Goal: Task Accomplishment & Management: Use online tool/utility

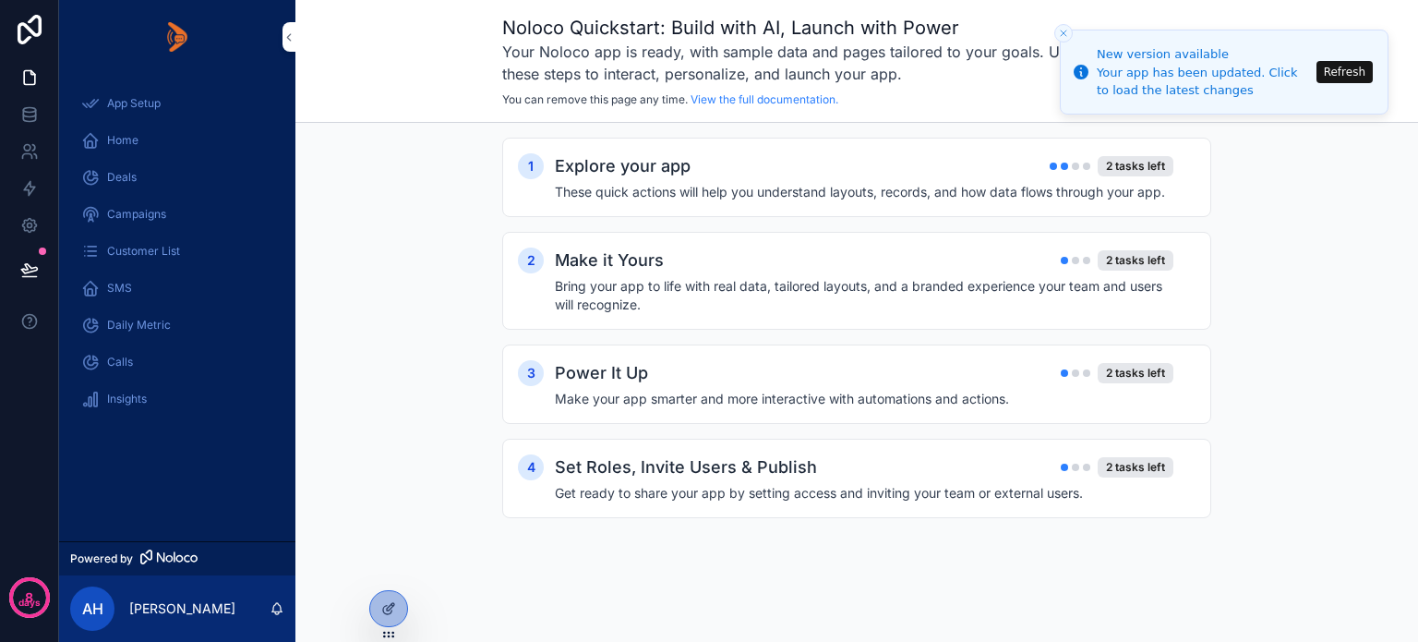
click at [1346, 77] on button "Refresh" at bounding box center [1345, 72] width 56 height 22
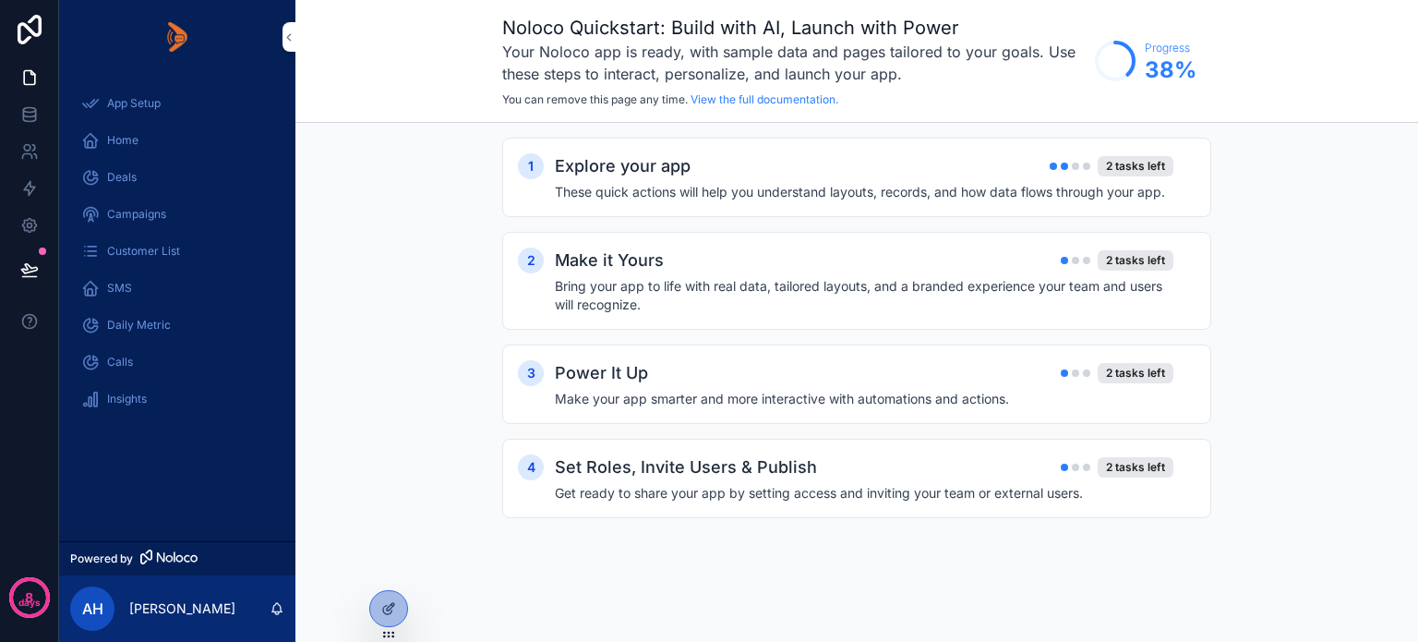
click at [0, 0] on icon at bounding box center [0, 0] width 0 height 0
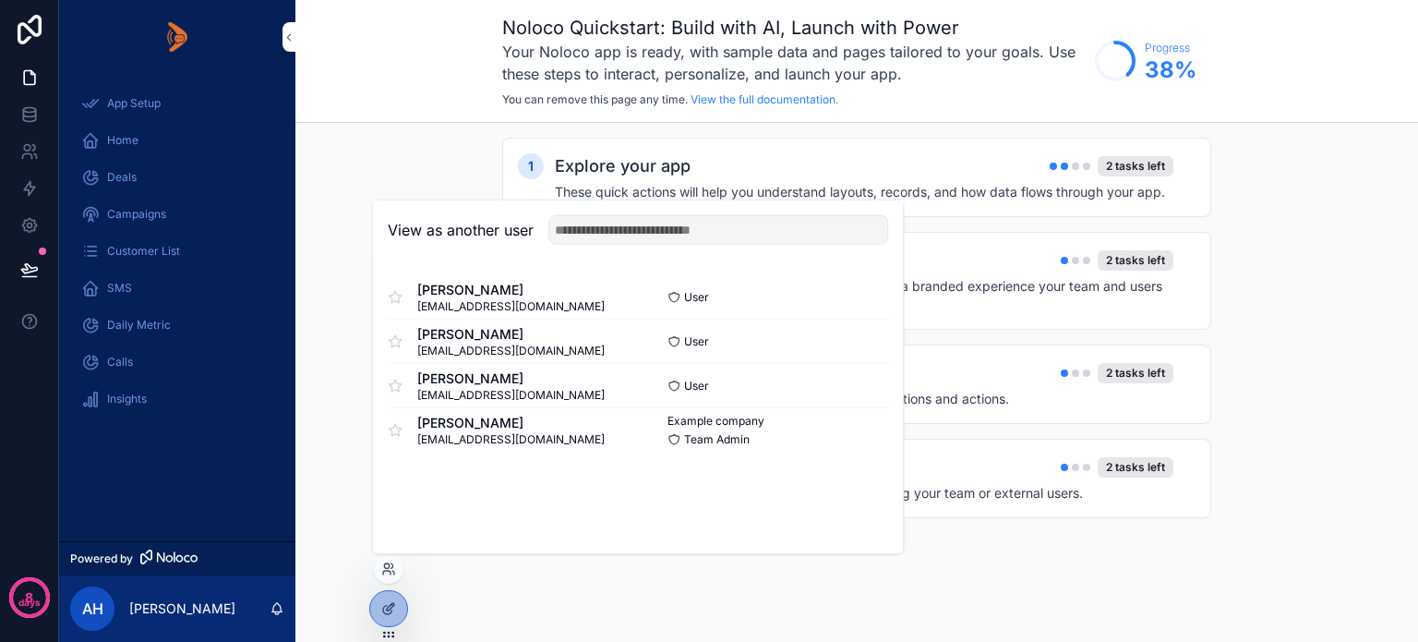
click at [0, 0] on button "Select" at bounding box center [0, 0] width 0 height 0
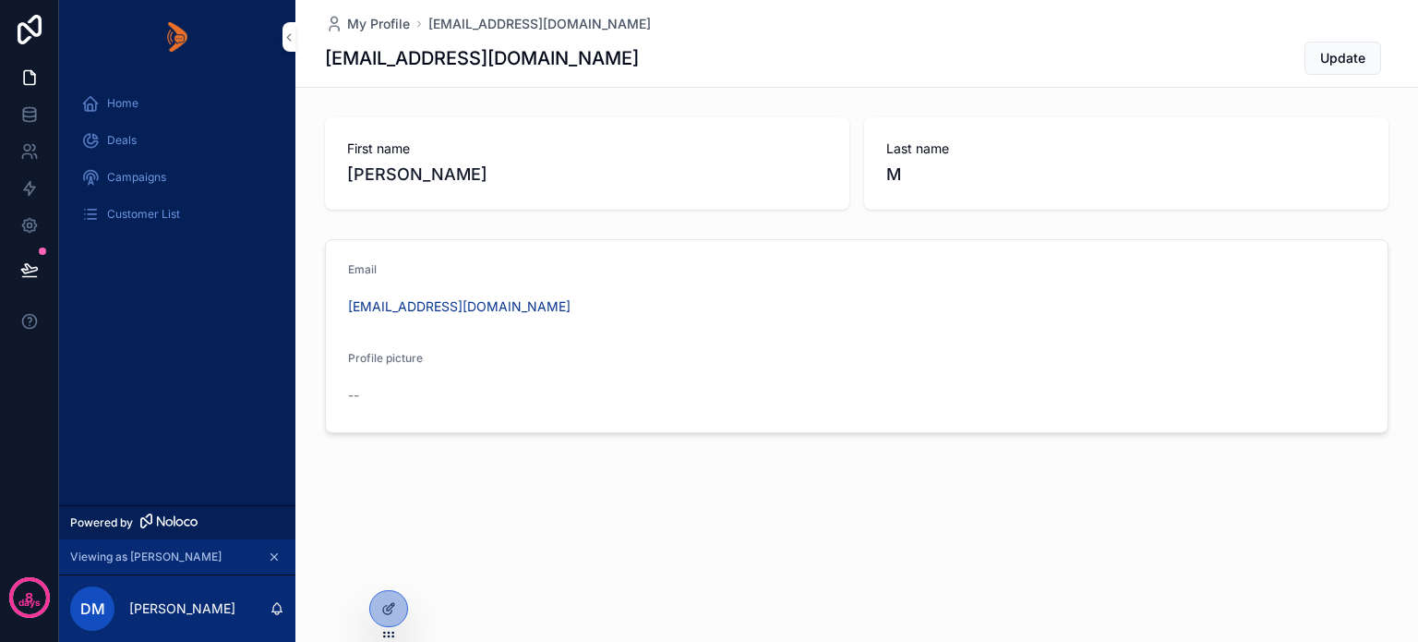
click at [107, 133] on span "Deals" at bounding box center [122, 140] width 30 height 15
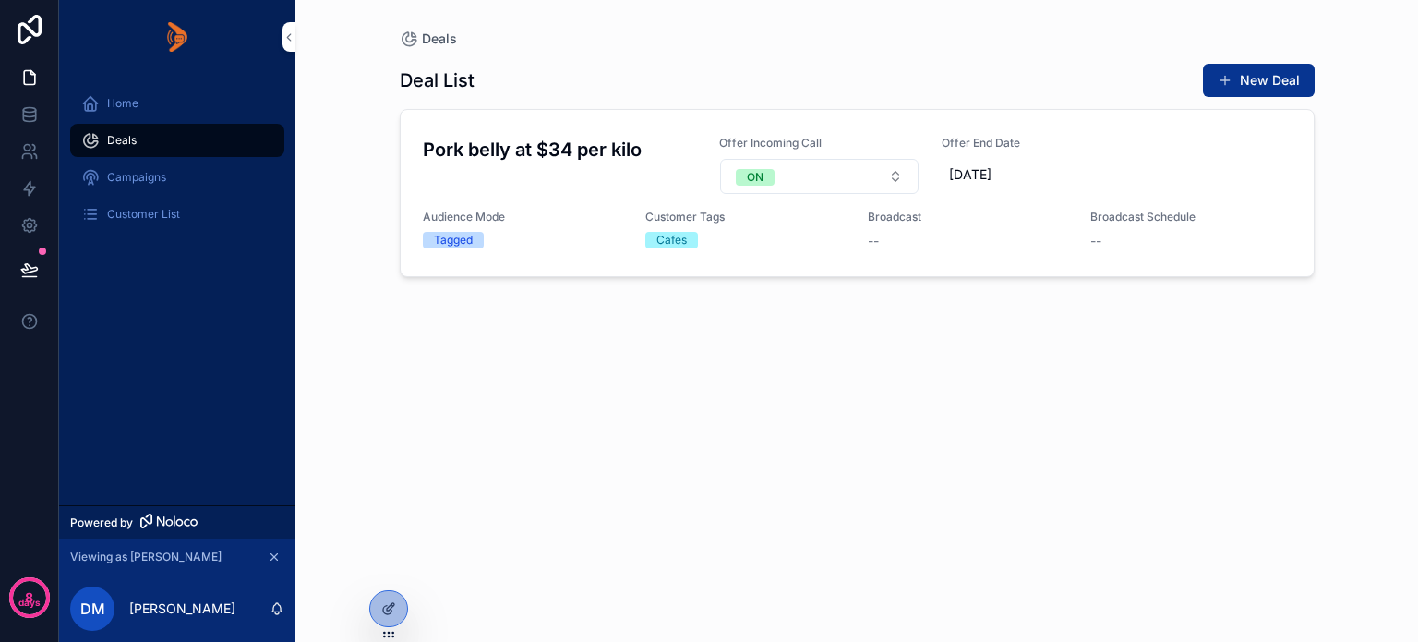
click at [0, 0] on span "Broadcast" at bounding box center [0, 0] width 0 height 0
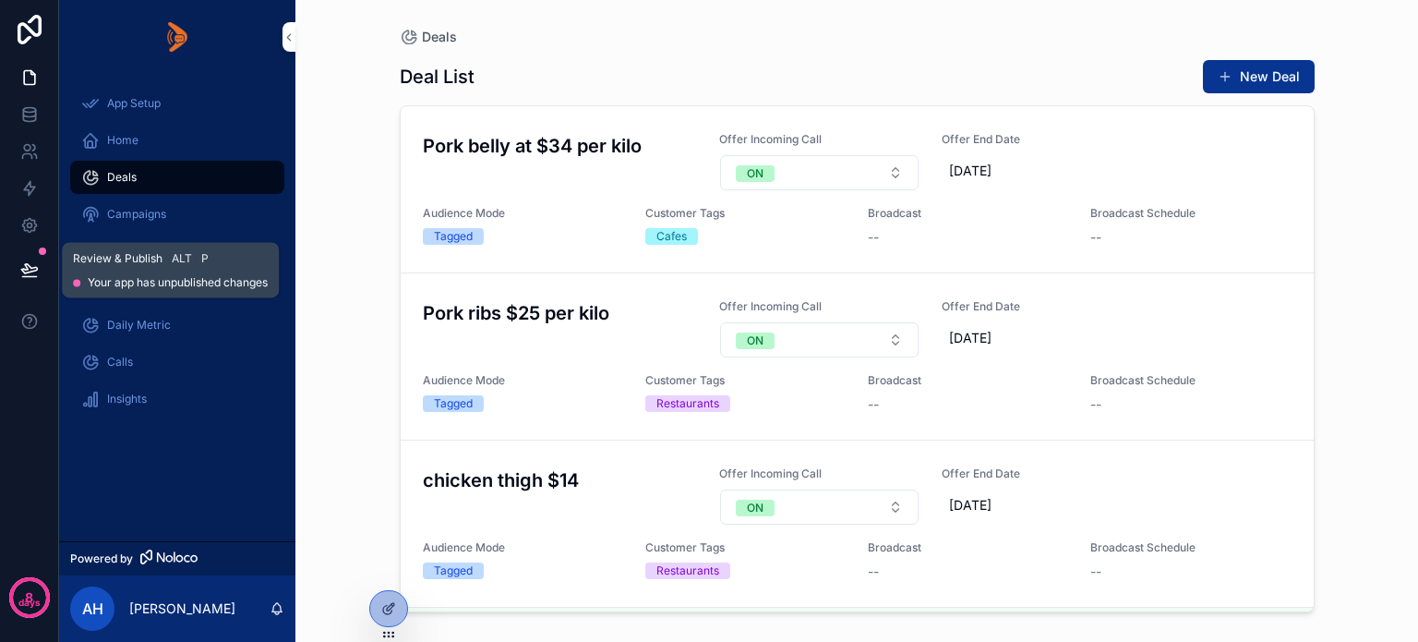
click at [36, 265] on icon at bounding box center [29, 269] width 18 height 18
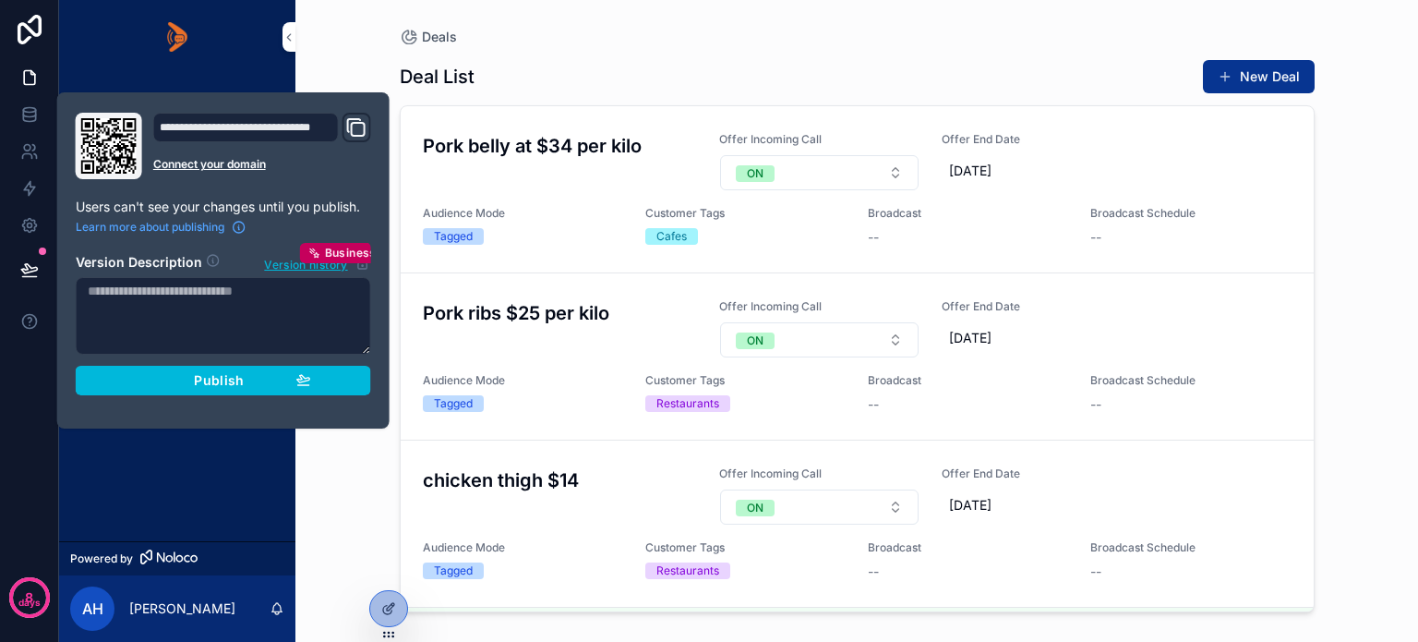
click at [148, 387] on button "Publish" at bounding box center [224, 381] width 296 height 30
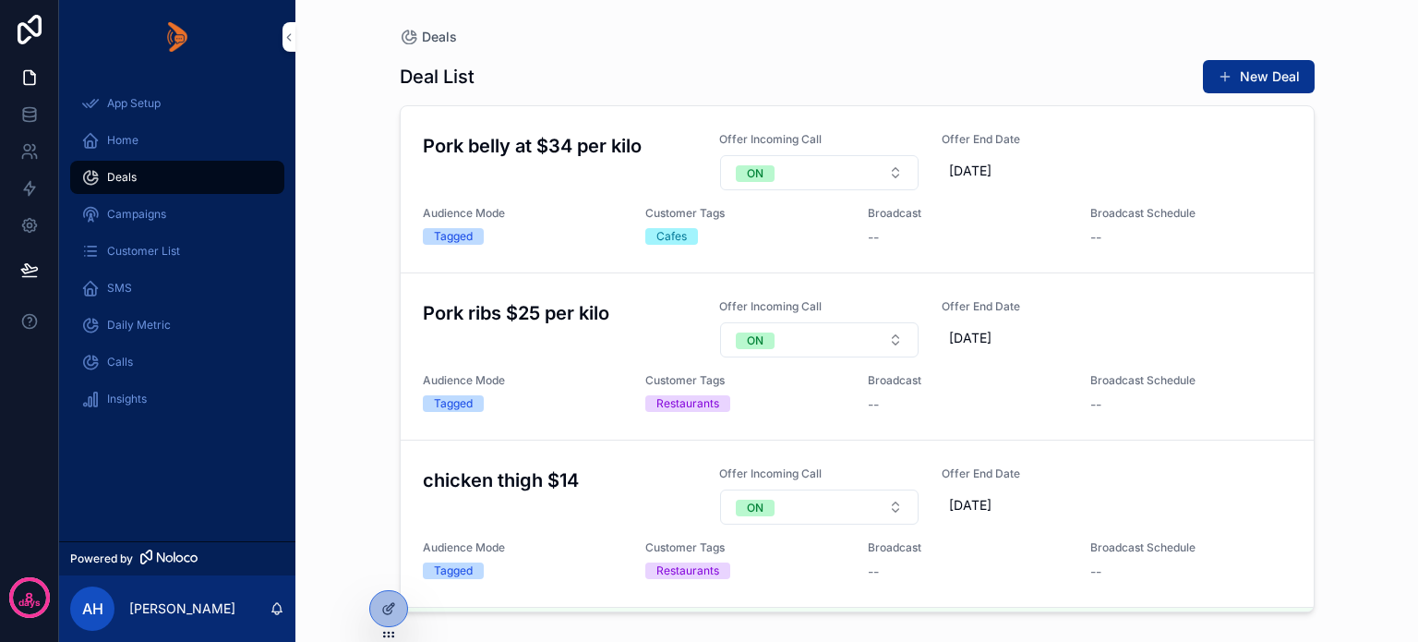
click at [158, 454] on div "App Setup Home Deals Campaigns Customer List SMS Daily Metric Calls Insights" at bounding box center [177, 307] width 236 height 467
click at [389, 619] on div at bounding box center [388, 608] width 37 height 35
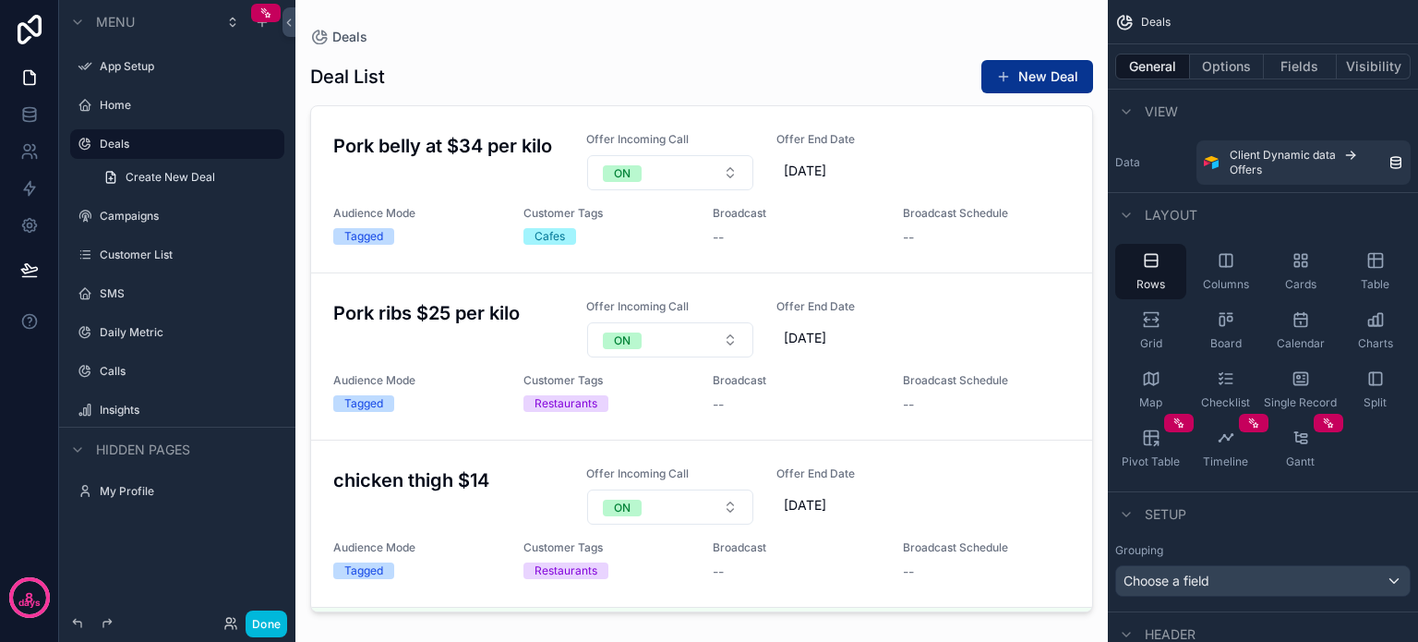
click at [269, 620] on button "Done" at bounding box center [267, 623] width 42 height 27
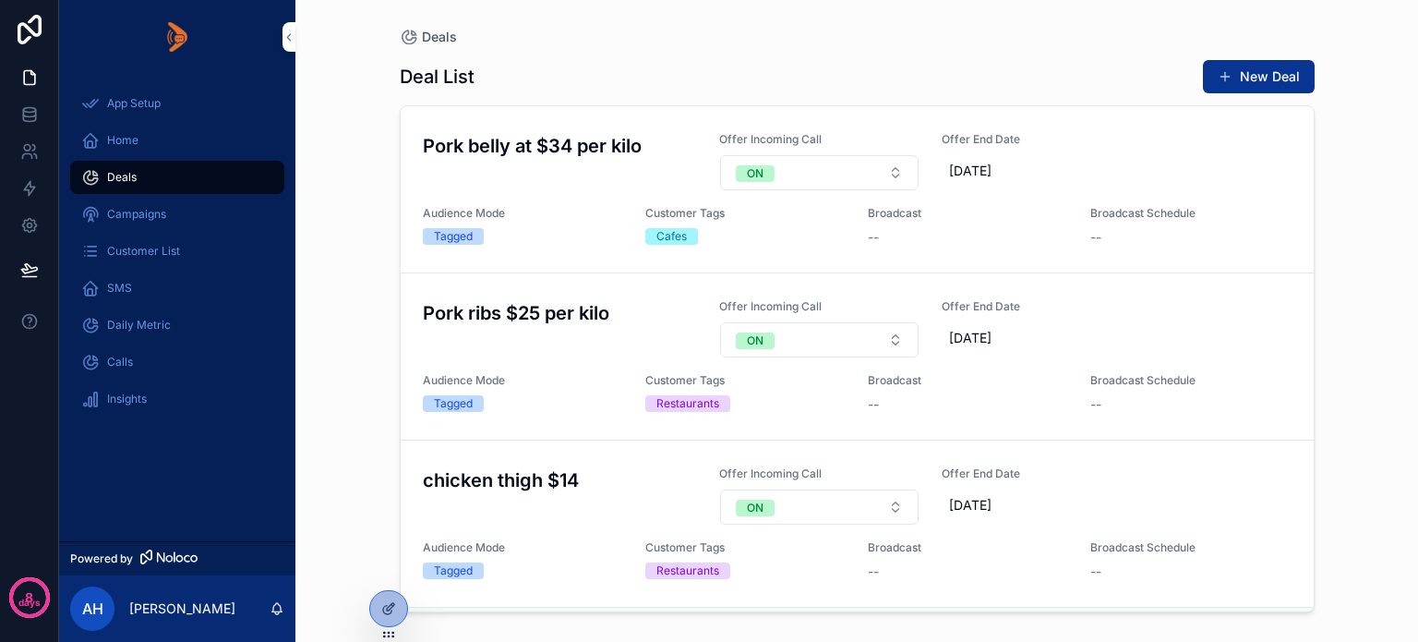
click at [0, 0] on icon at bounding box center [0, 0] width 0 height 0
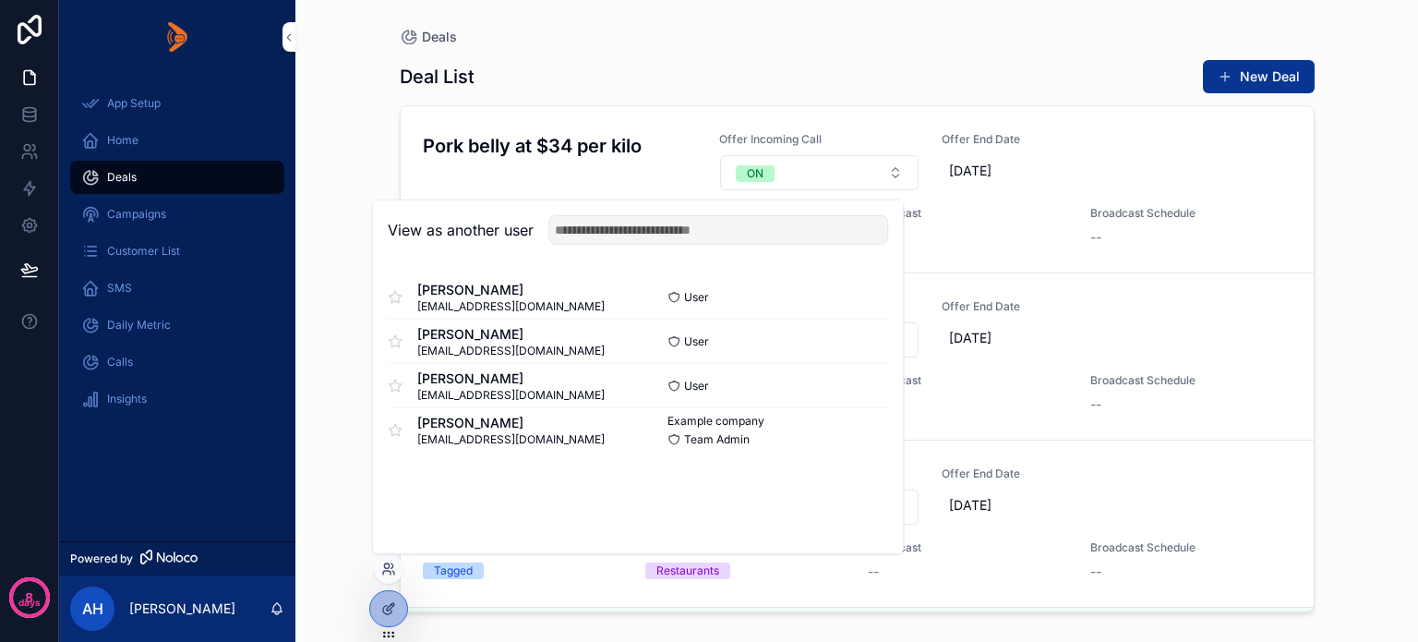
click at [0, 0] on button "Select" at bounding box center [0, 0] width 0 height 0
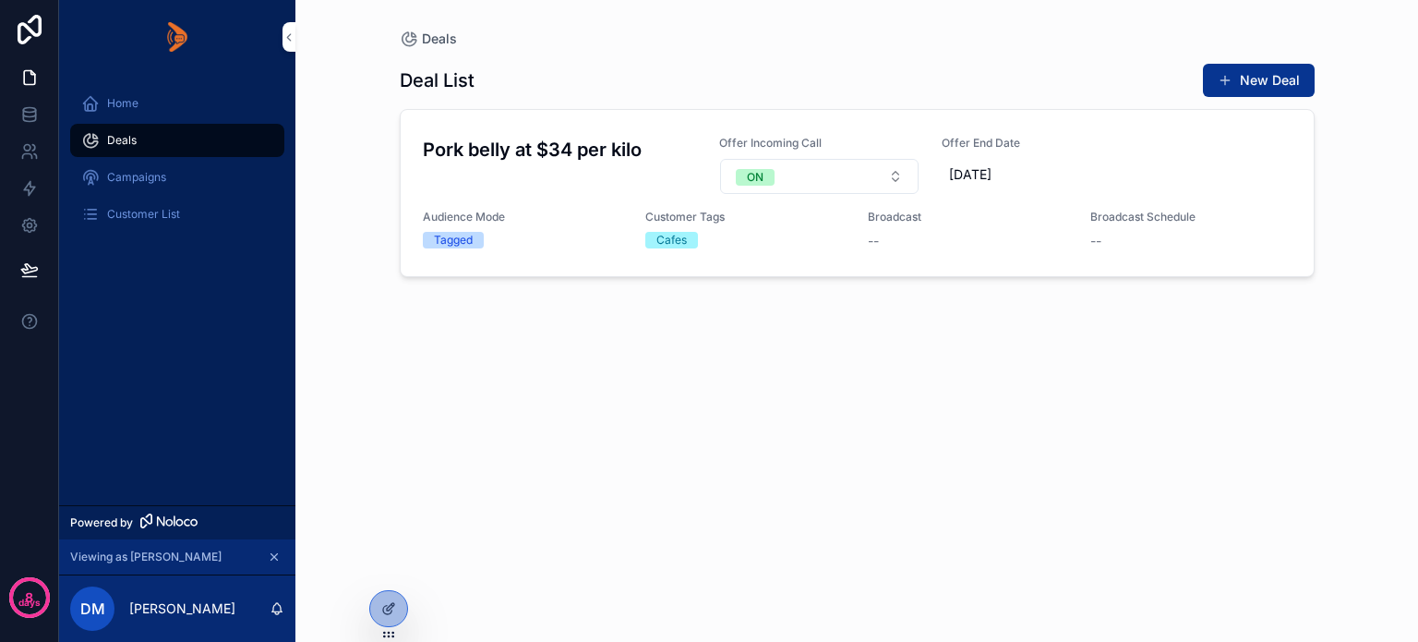
click at [0, 0] on span "Broadcast" at bounding box center [0, 0] width 0 height 0
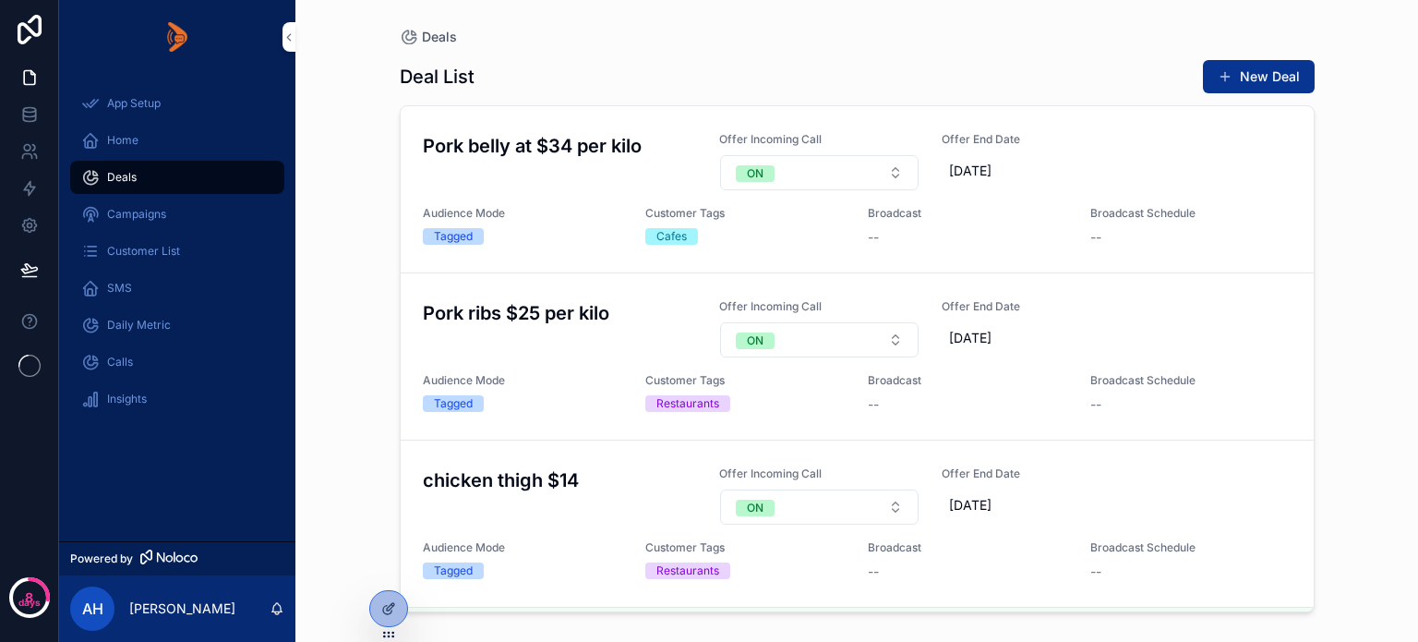
click at [0, 0] on icon at bounding box center [0, 0] width 0 height 0
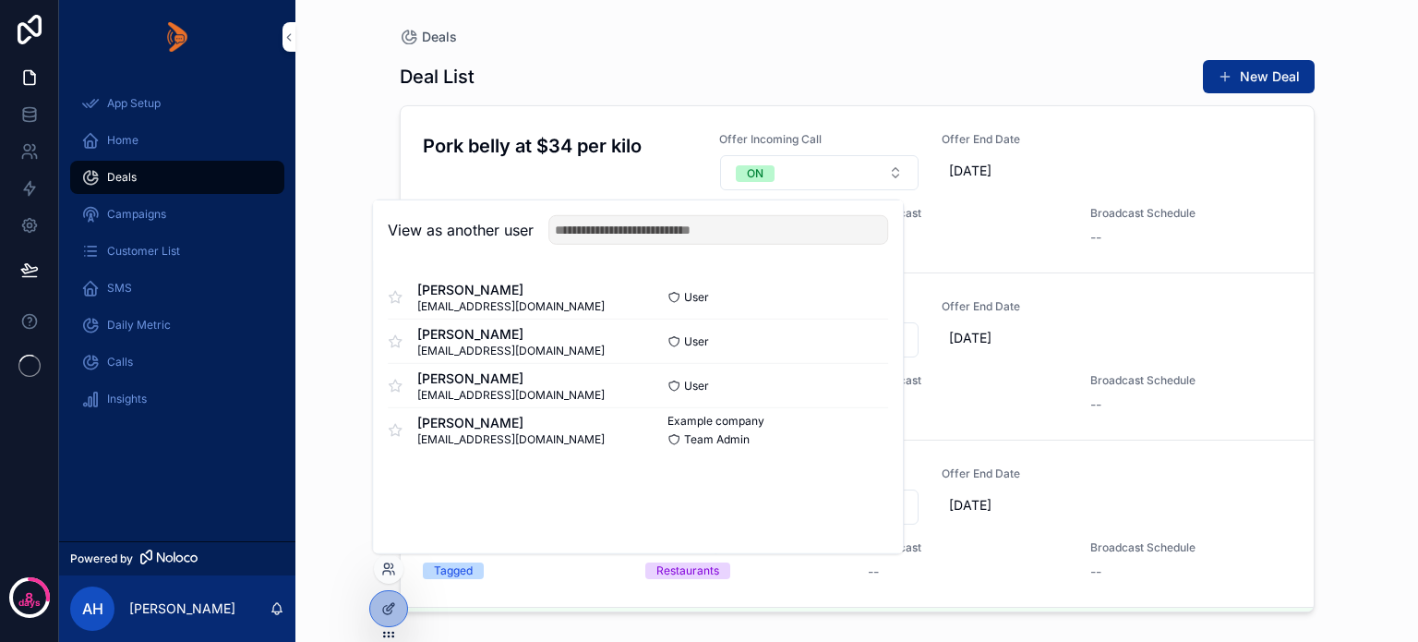
click at [0, 0] on button "Select" at bounding box center [0, 0] width 0 height 0
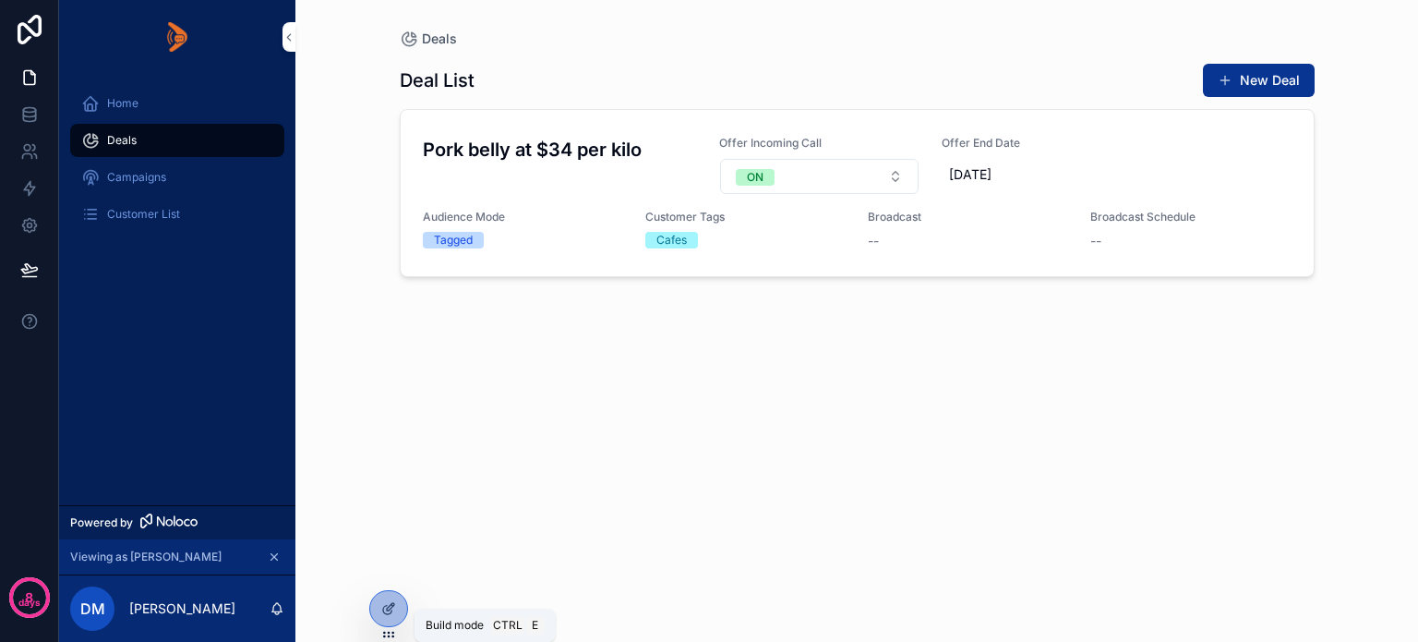
click at [385, 610] on icon at bounding box center [388, 608] width 15 height 15
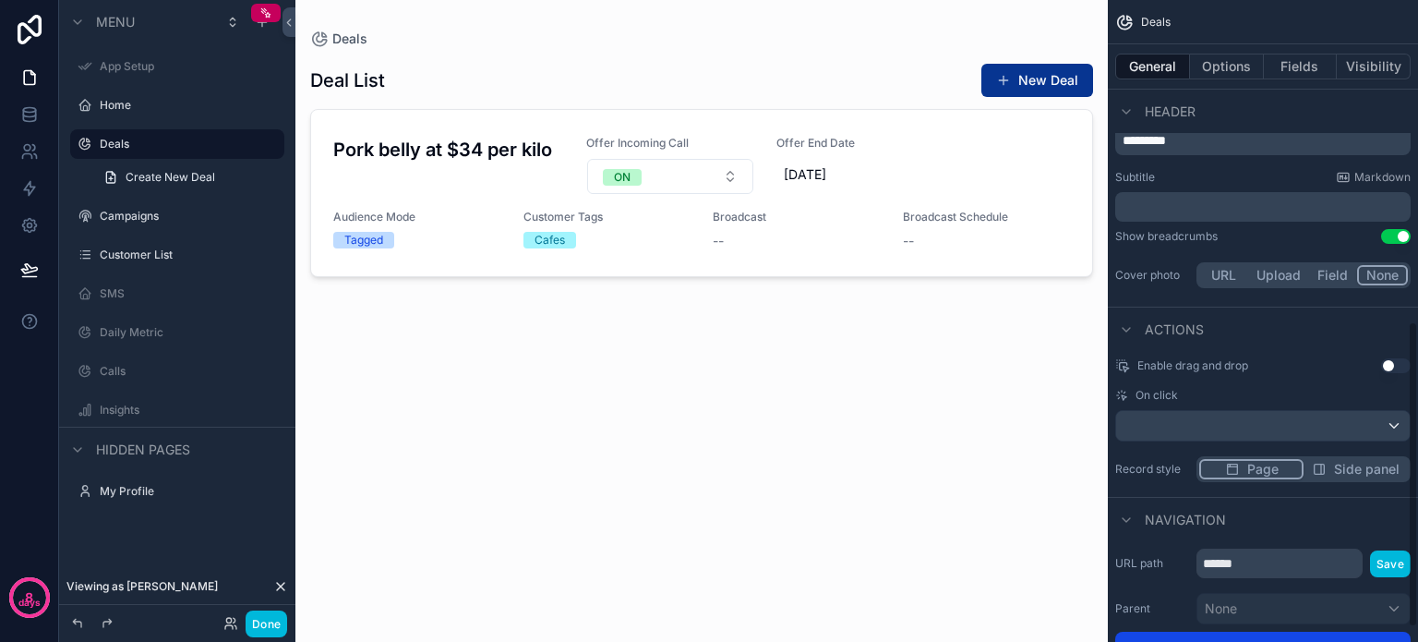
scroll to position [426, 0]
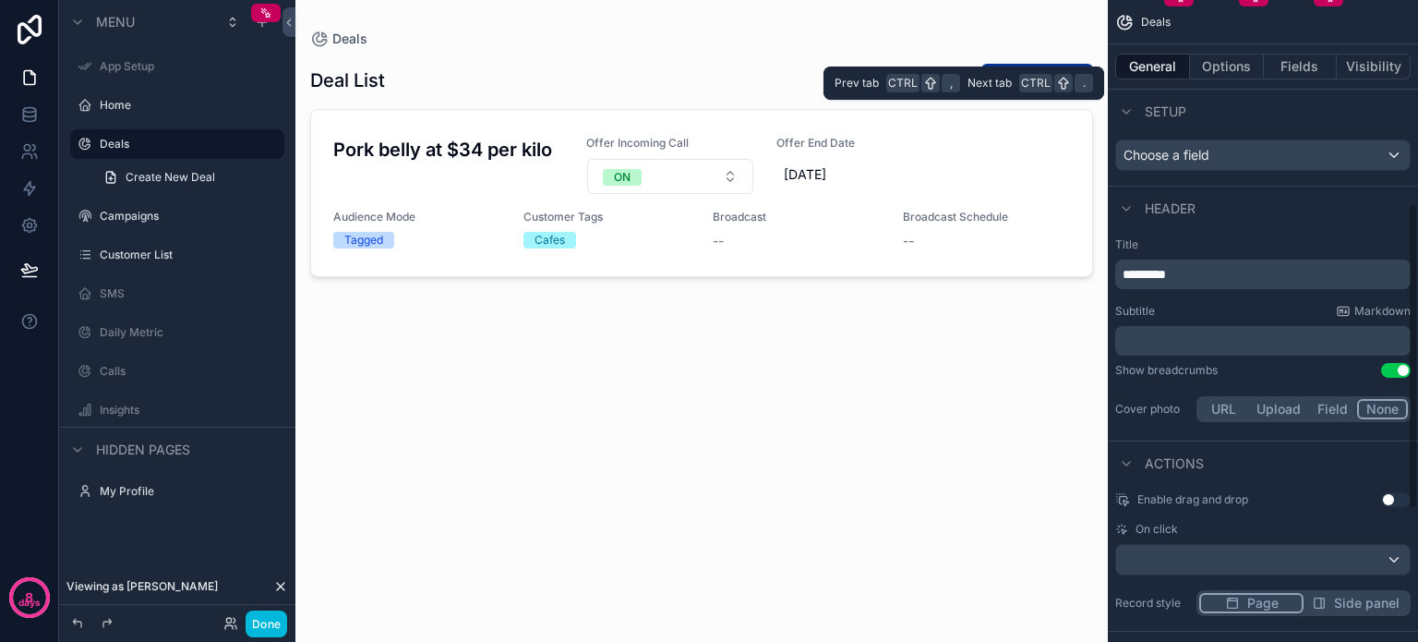
click at [1227, 65] on button "Options" at bounding box center [1227, 67] width 74 height 26
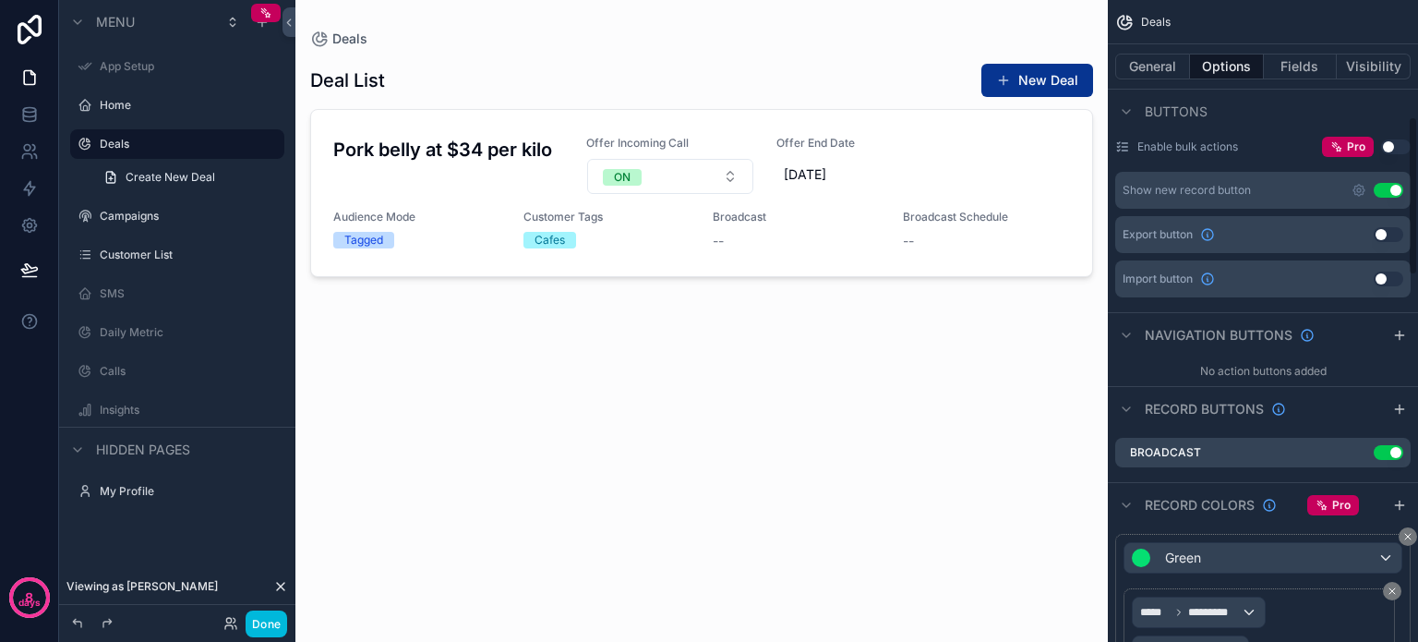
scroll to position [703, 0]
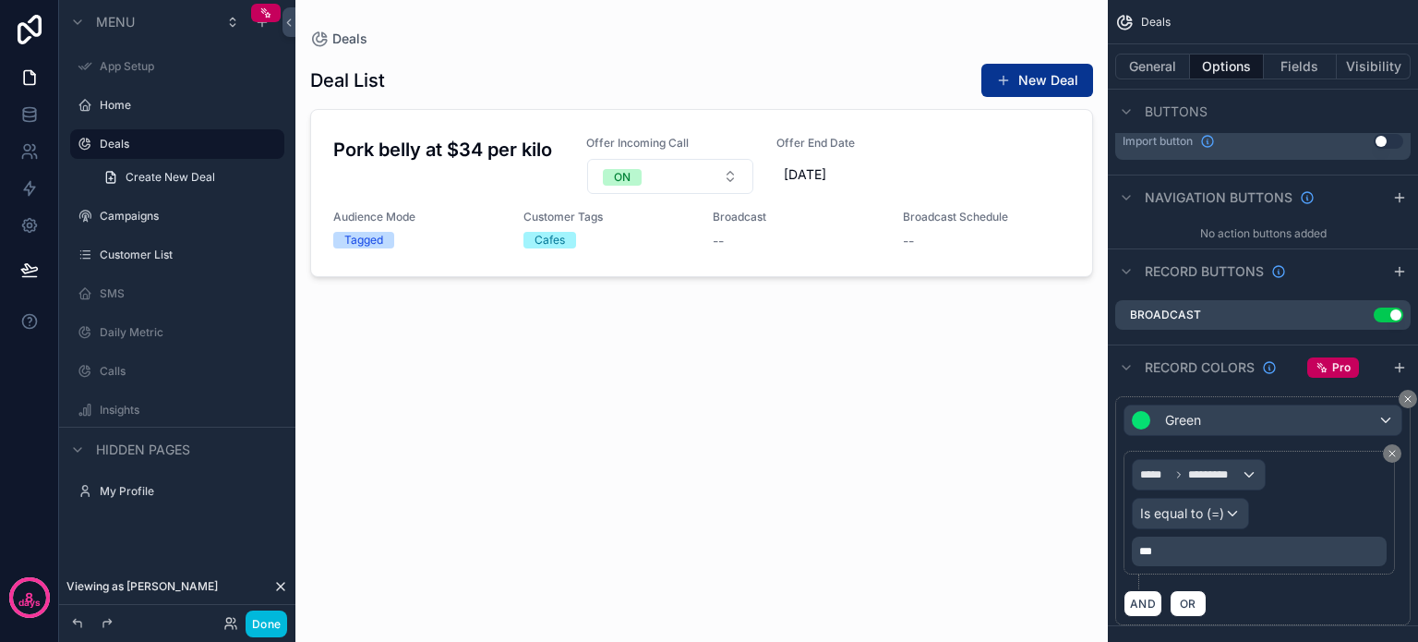
click at [0, 0] on icon "scrollable content" at bounding box center [0, 0] width 0 height 0
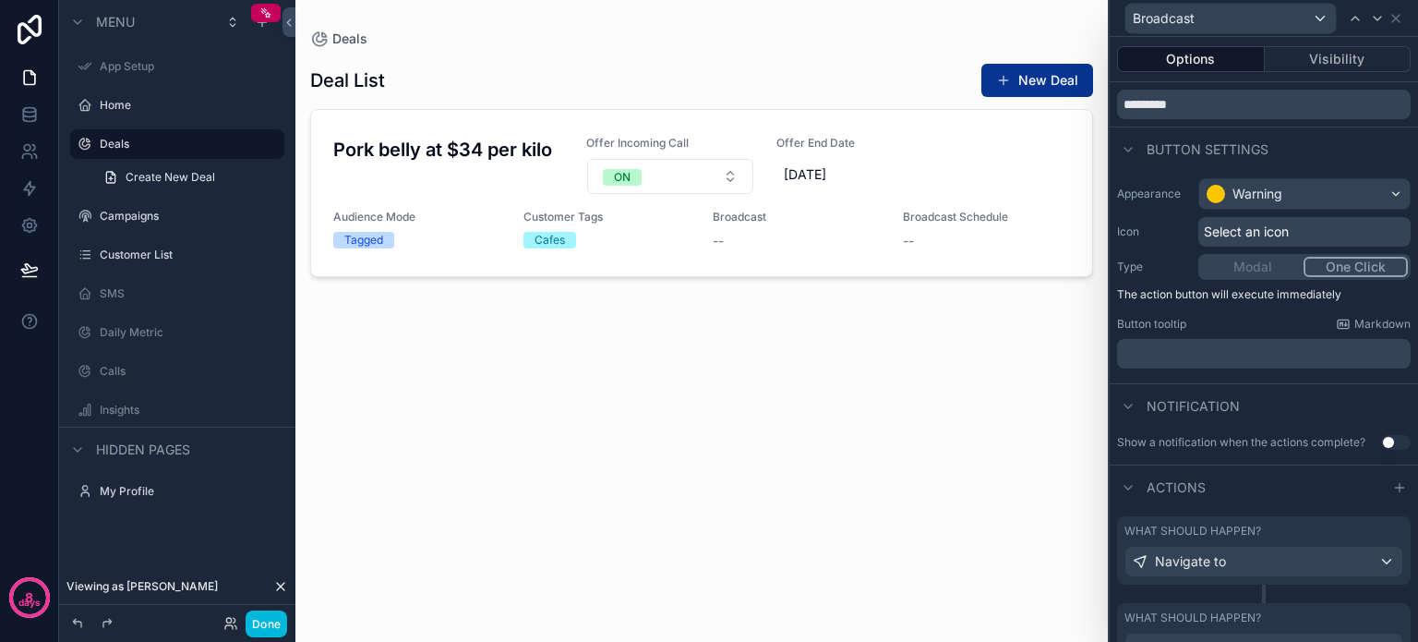
scroll to position [141, 0]
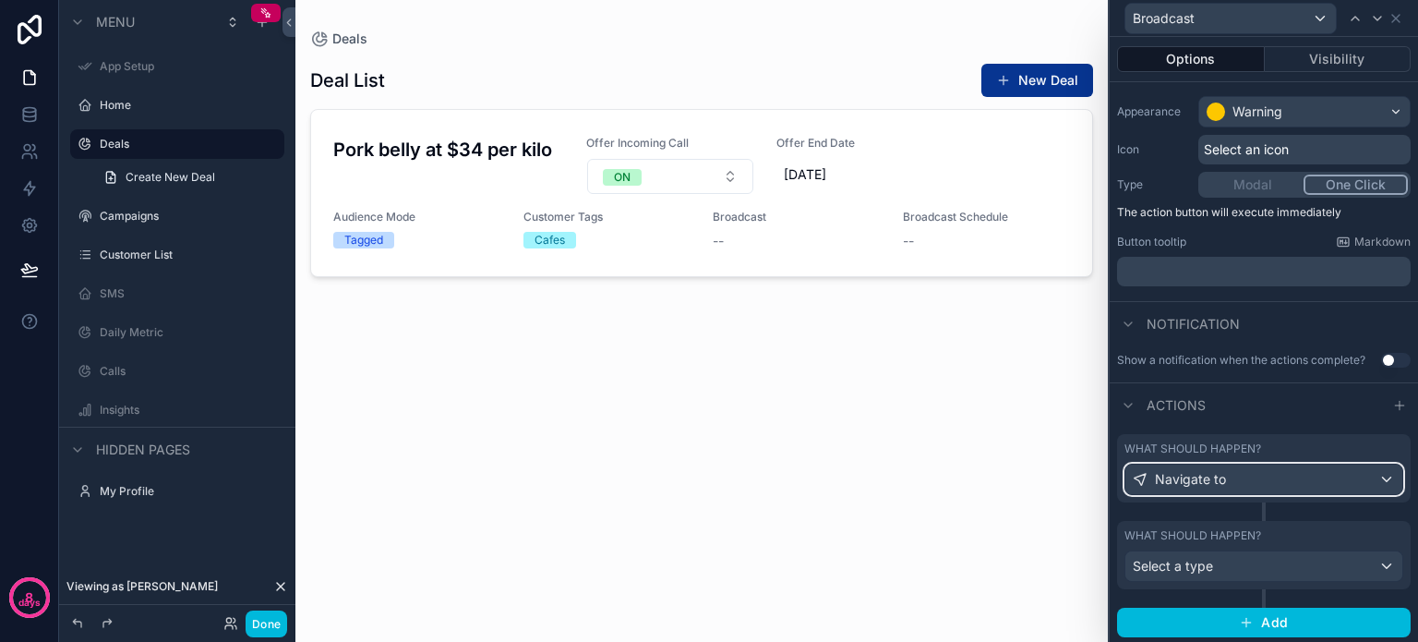
click at [1322, 480] on div "Navigate to" at bounding box center [1264, 480] width 277 height 30
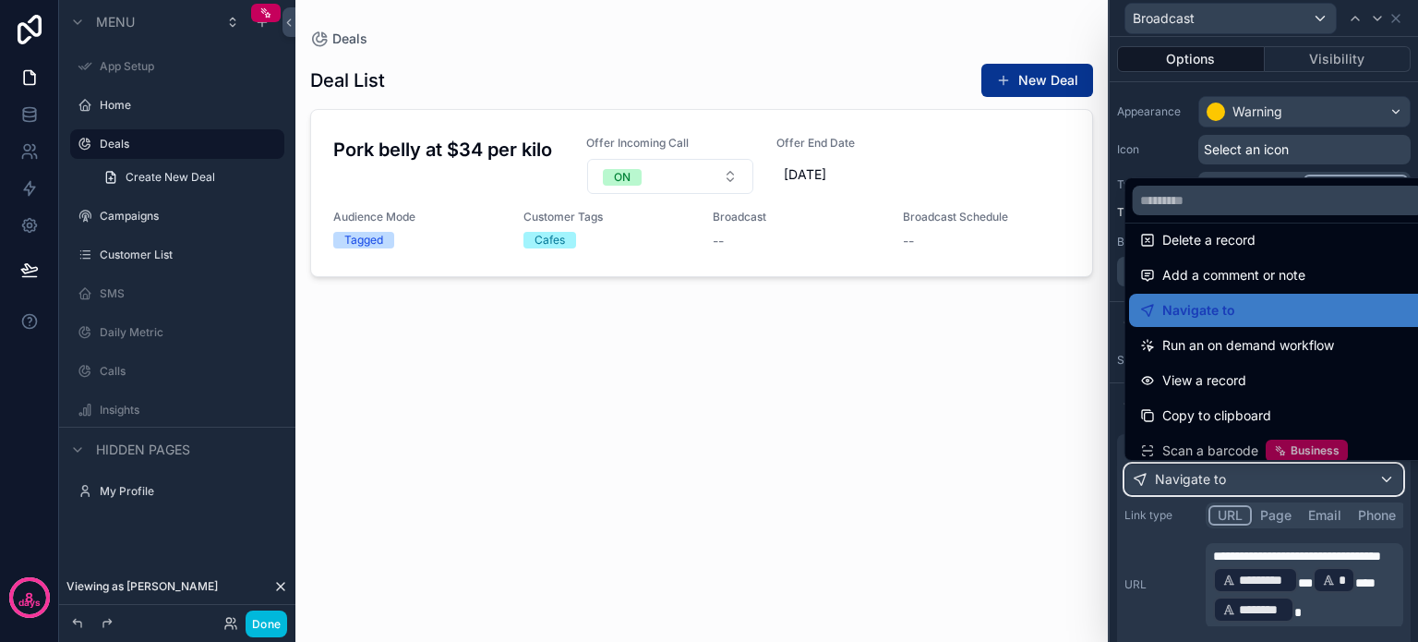
scroll to position [166, 0]
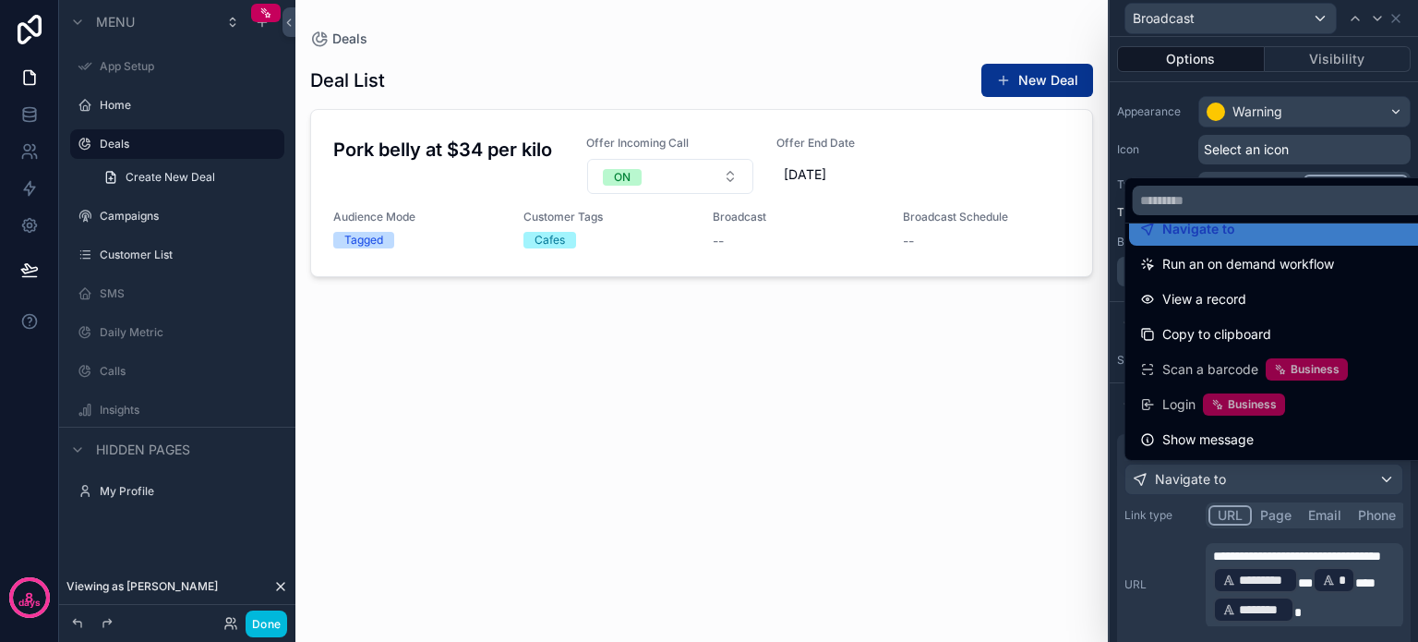
click at [1261, 583] on div at bounding box center [1264, 321] width 308 height 642
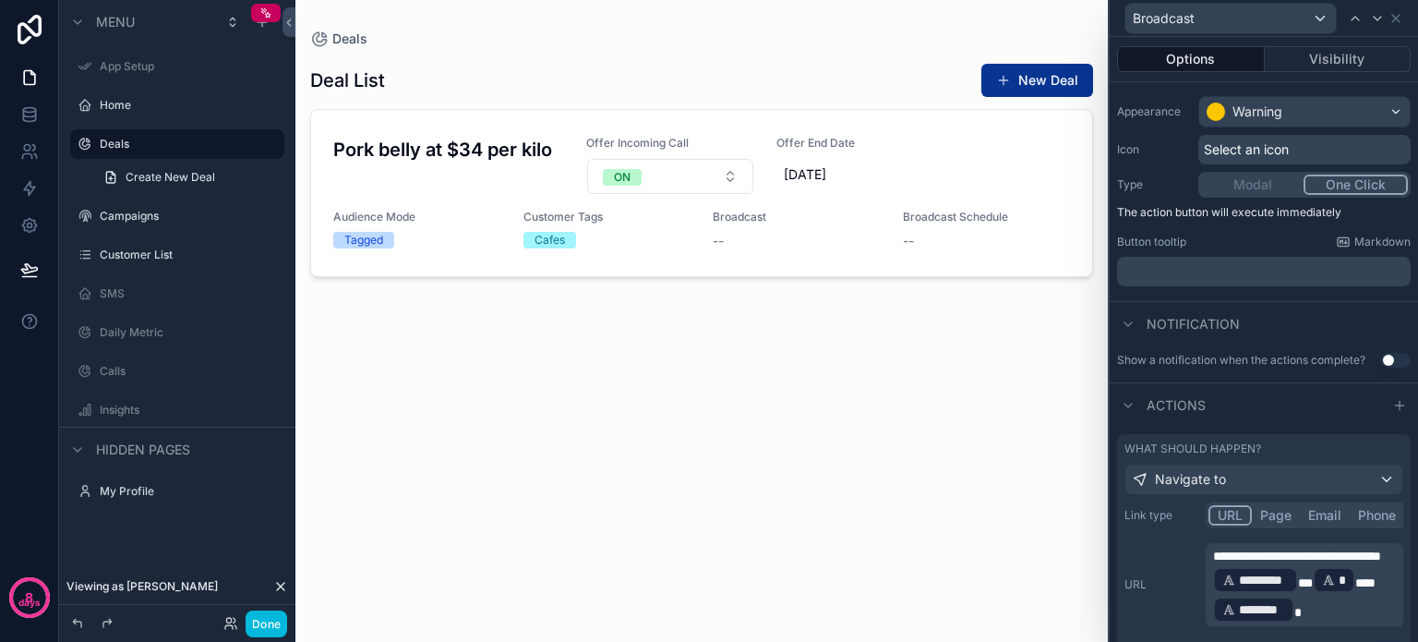
click at [1262, 562] on span "**********" at bounding box center [1297, 555] width 168 height 13
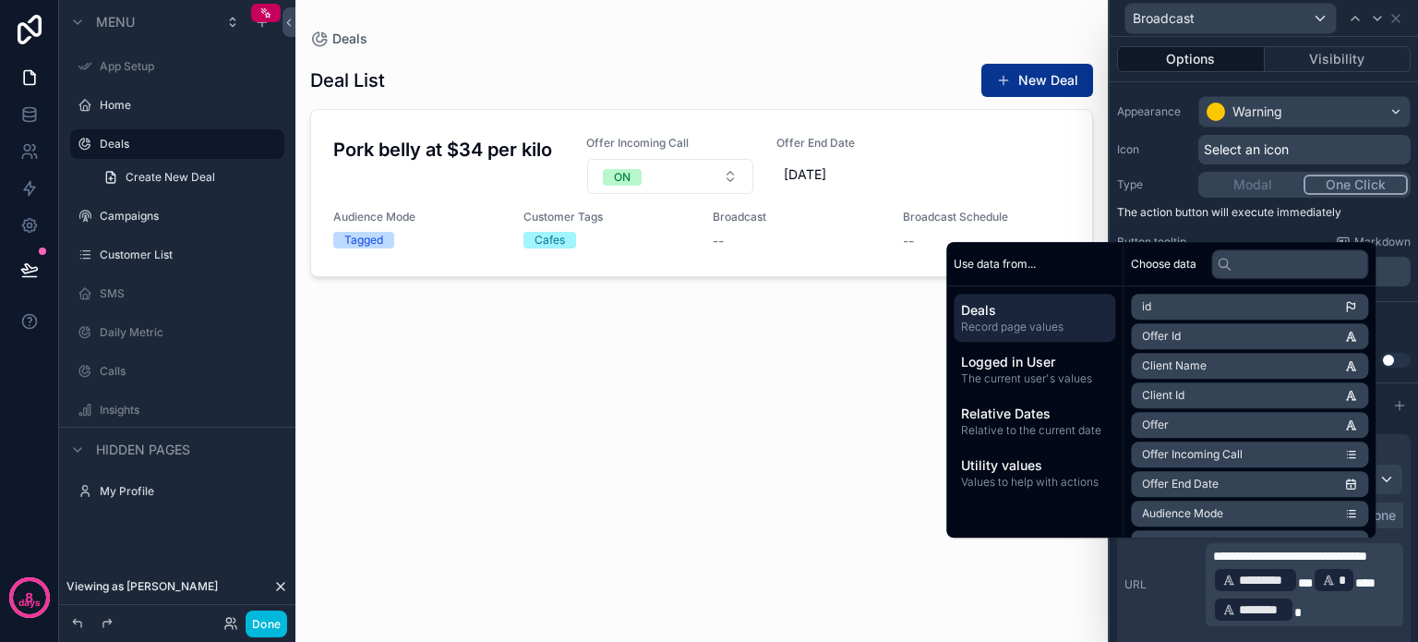
click at [1165, 558] on div "**********" at bounding box center [1264, 584] width 279 height 83
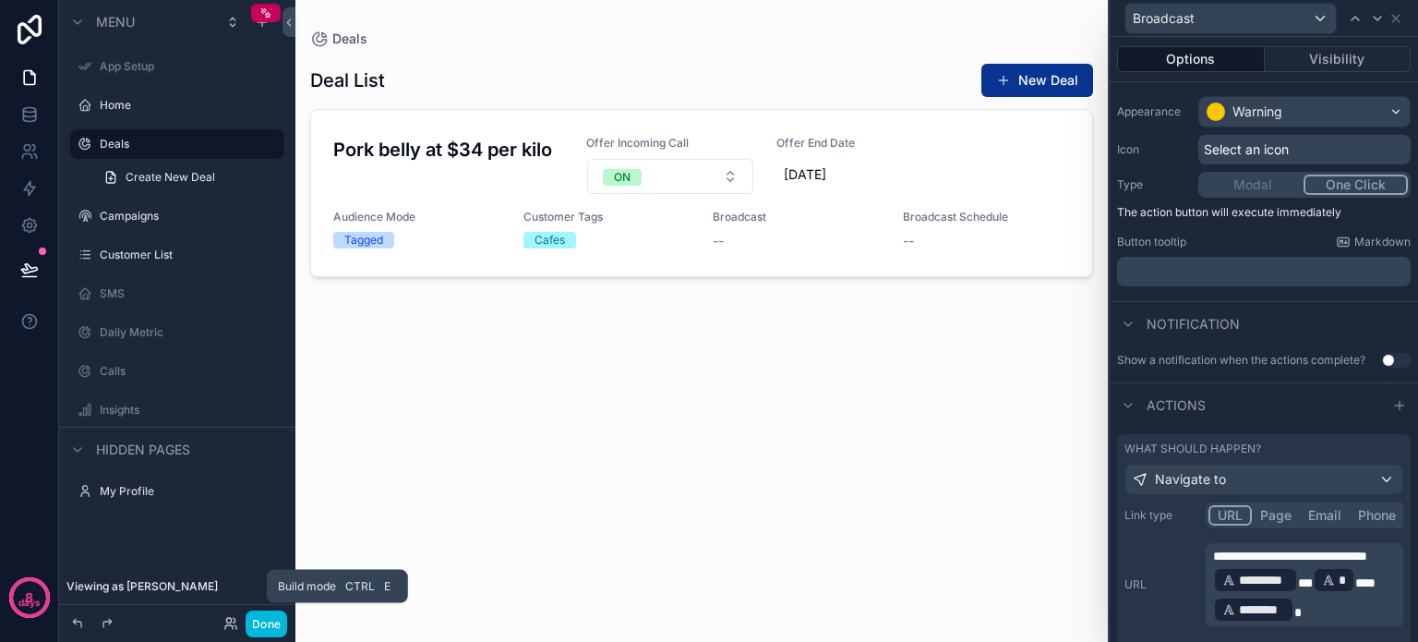
click at [254, 619] on button "Done" at bounding box center [267, 623] width 42 height 27
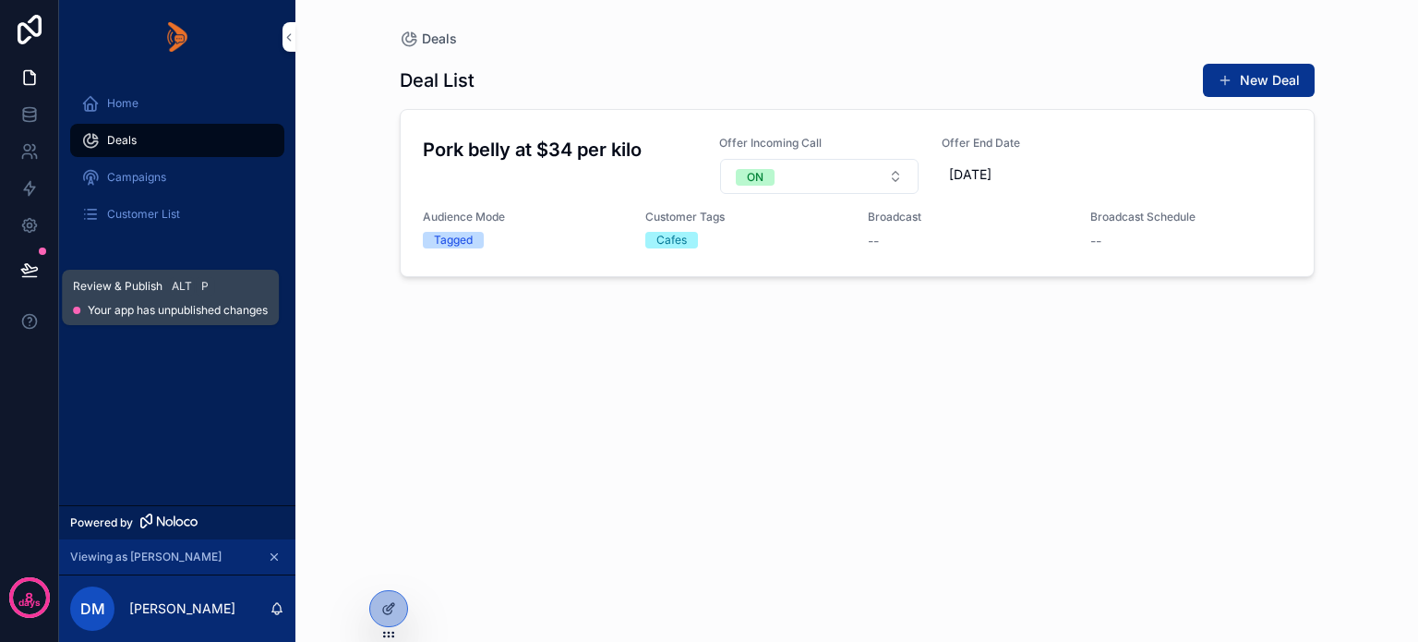
click at [22, 269] on icon at bounding box center [29, 268] width 16 height 9
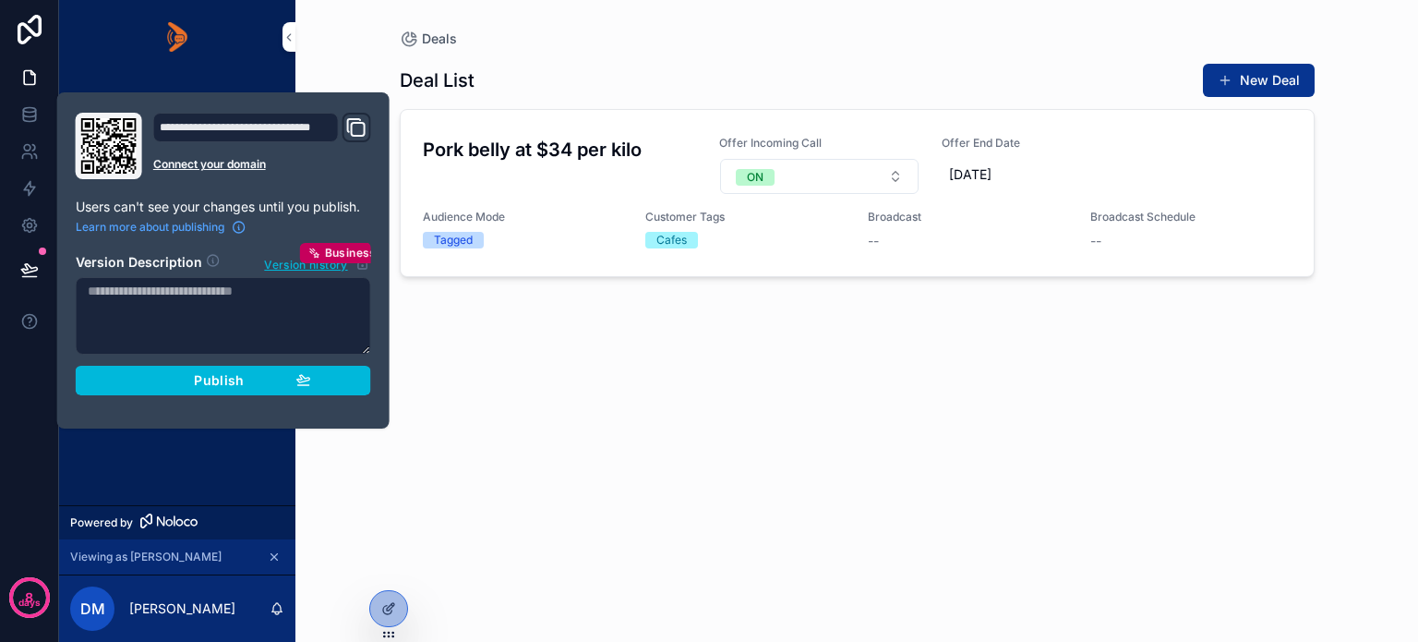
click at [142, 379] on div "Publish" at bounding box center [223, 380] width 175 height 17
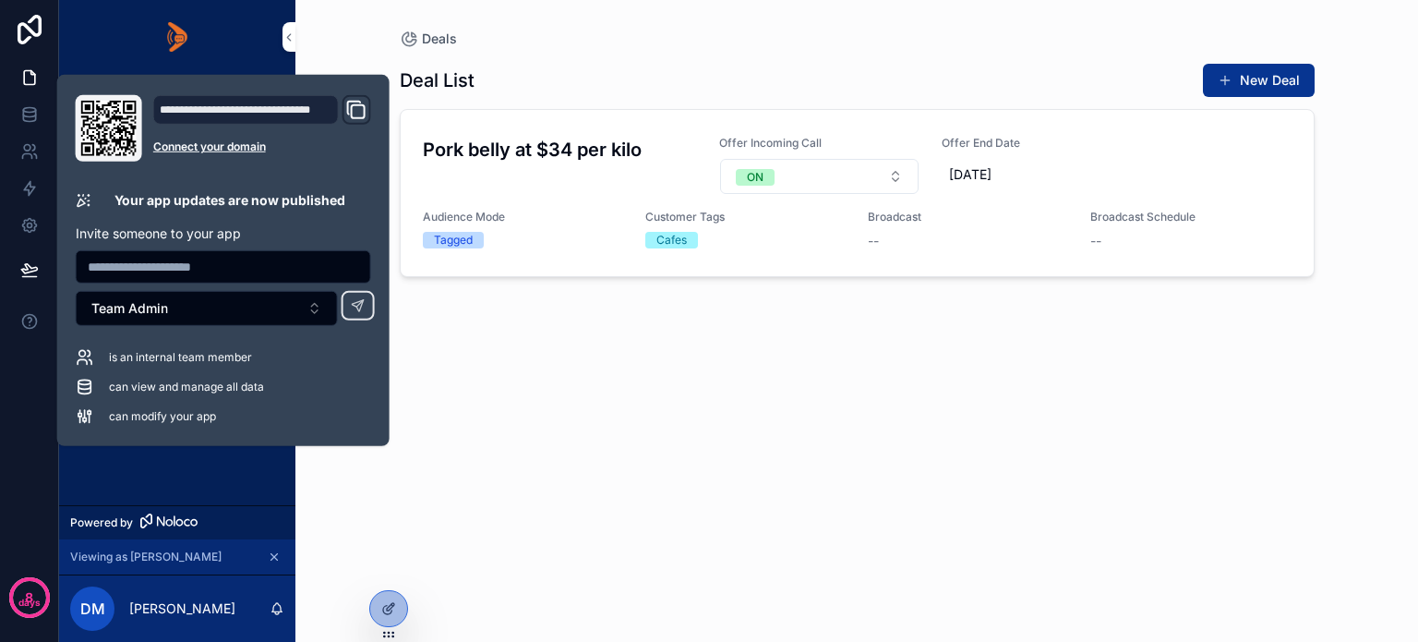
click at [173, 461] on div "Home Deals Campaigns Customer List" at bounding box center [177, 289] width 236 height 431
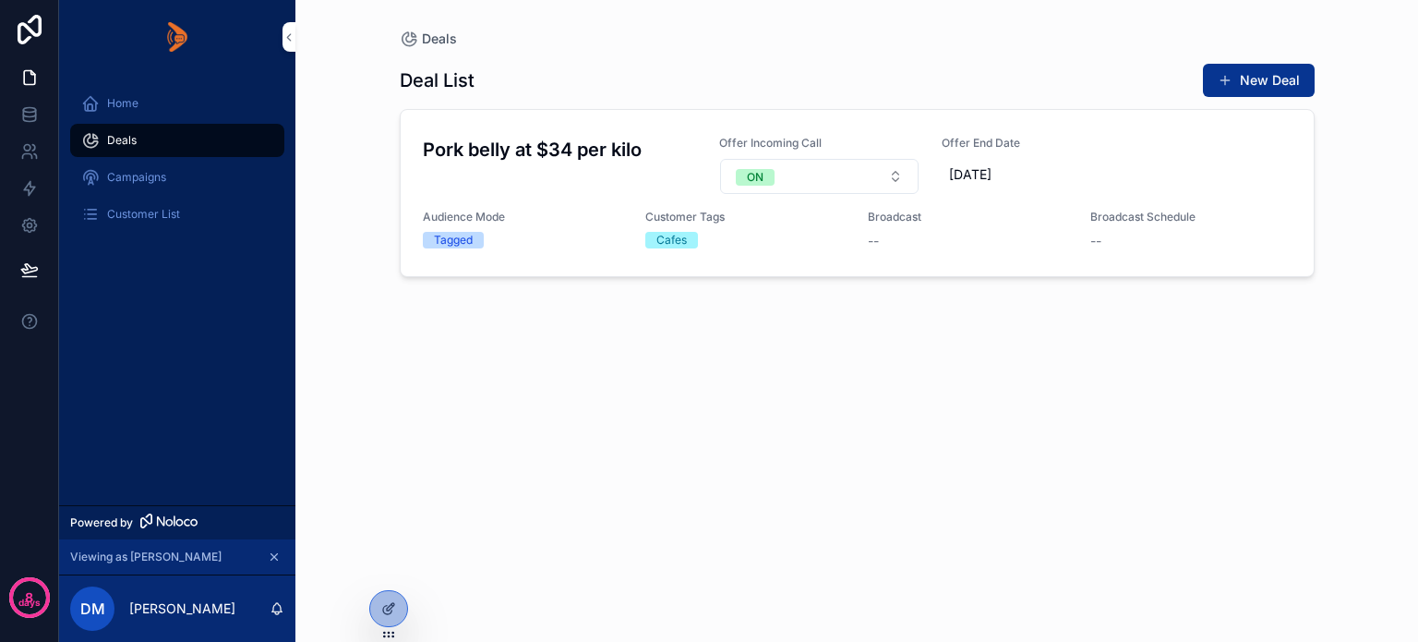
click at [0, 0] on span "Broadcast" at bounding box center [0, 0] width 0 height 0
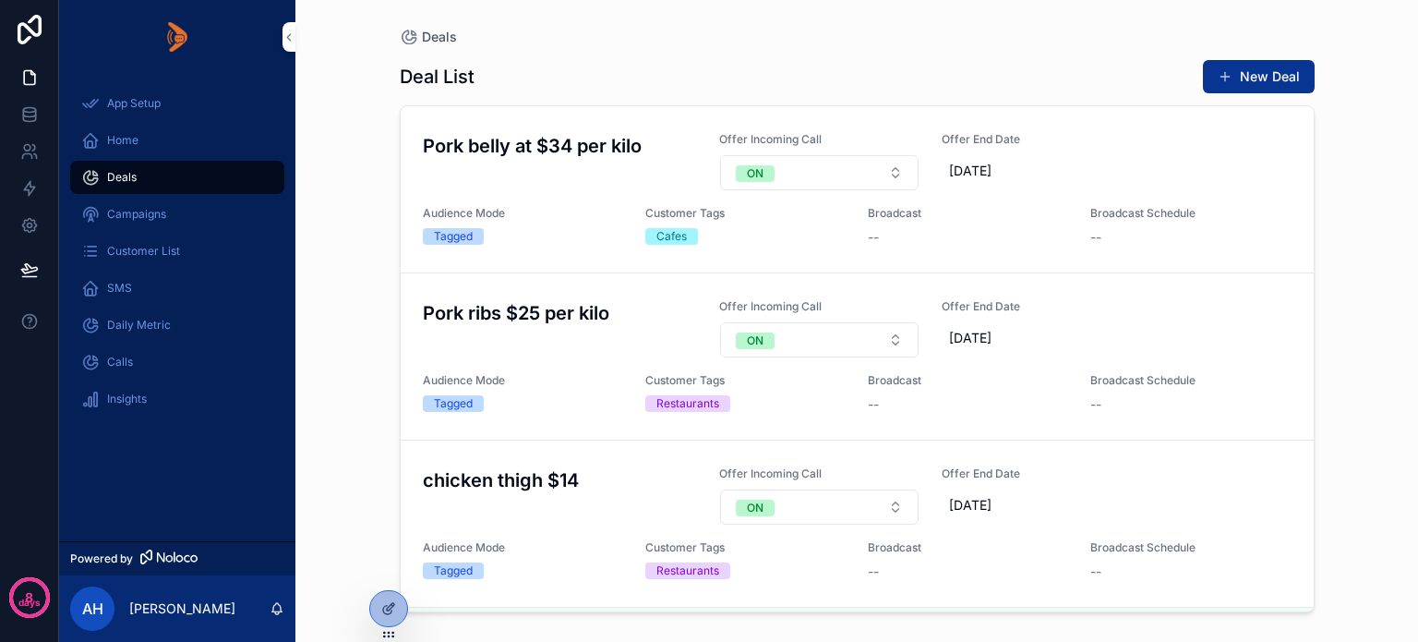
click at [0, 0] on icon at bounding box center [0, 0] width 0 height 0
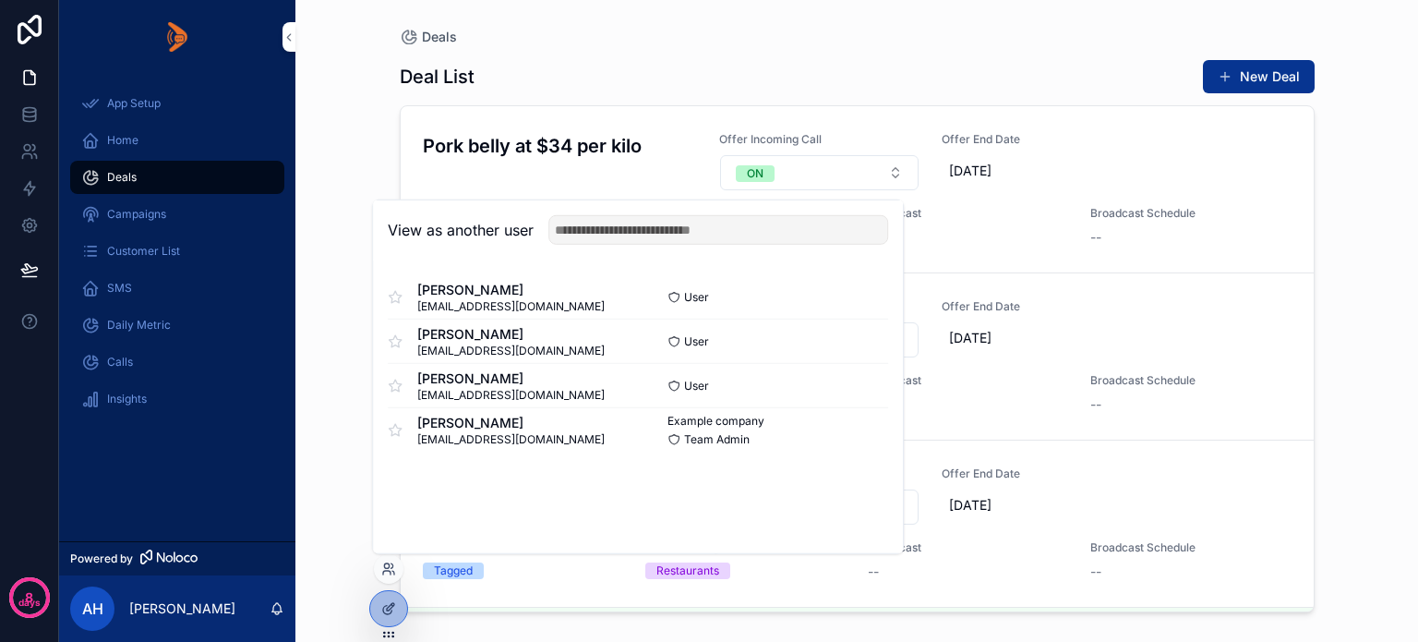
click at [0, 0] on button "Select" at bounding box center [0, 0] width 0 height 0
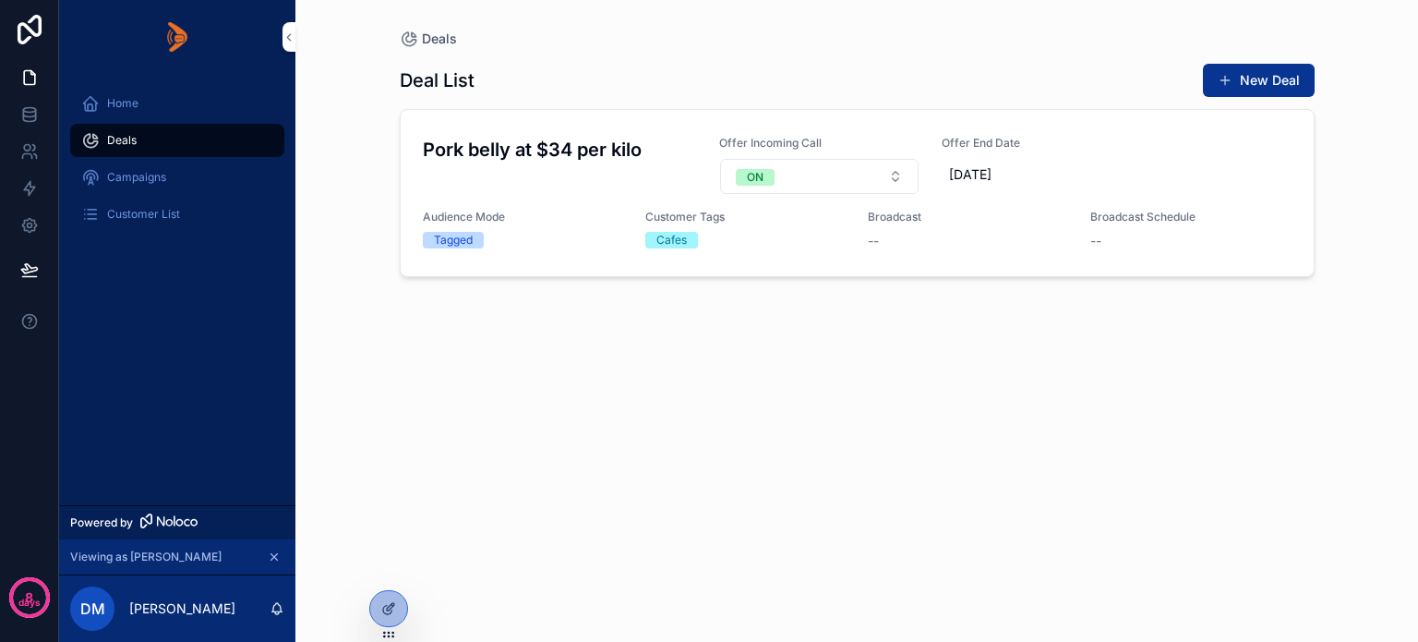
click at [373, 610] on div at bounding box center [388, 608] width 37 height 35
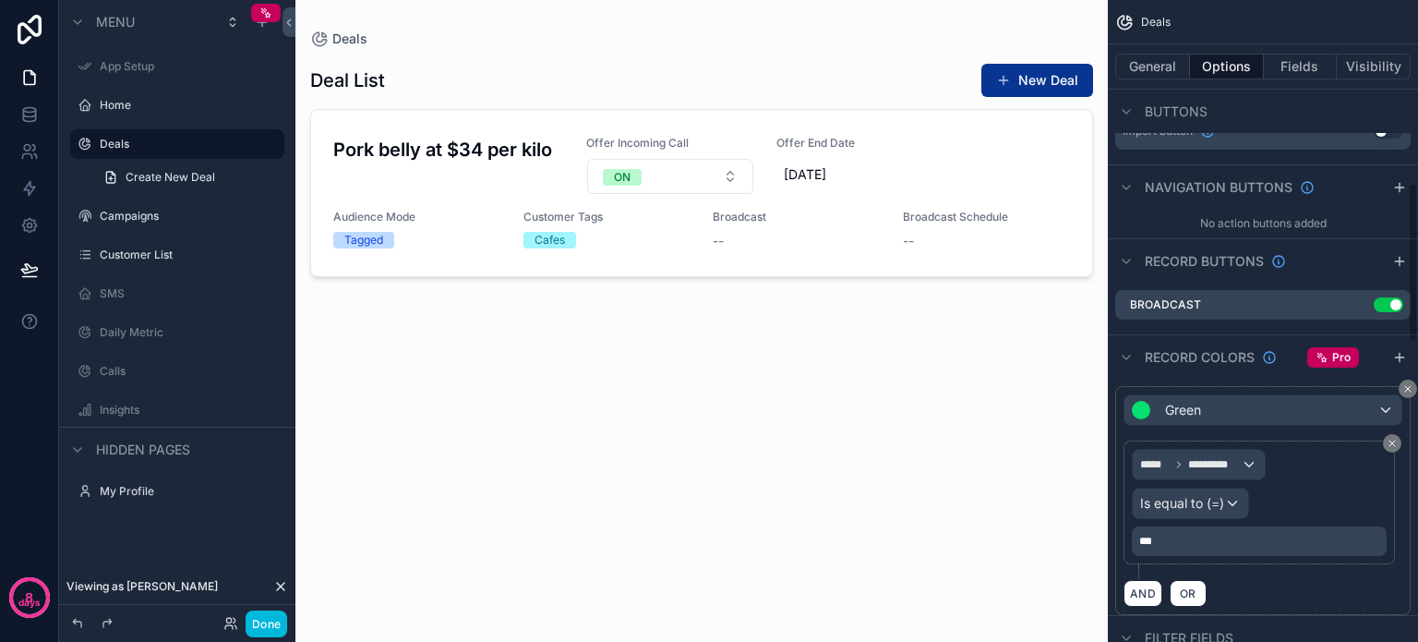
scroll to position [739, 0]
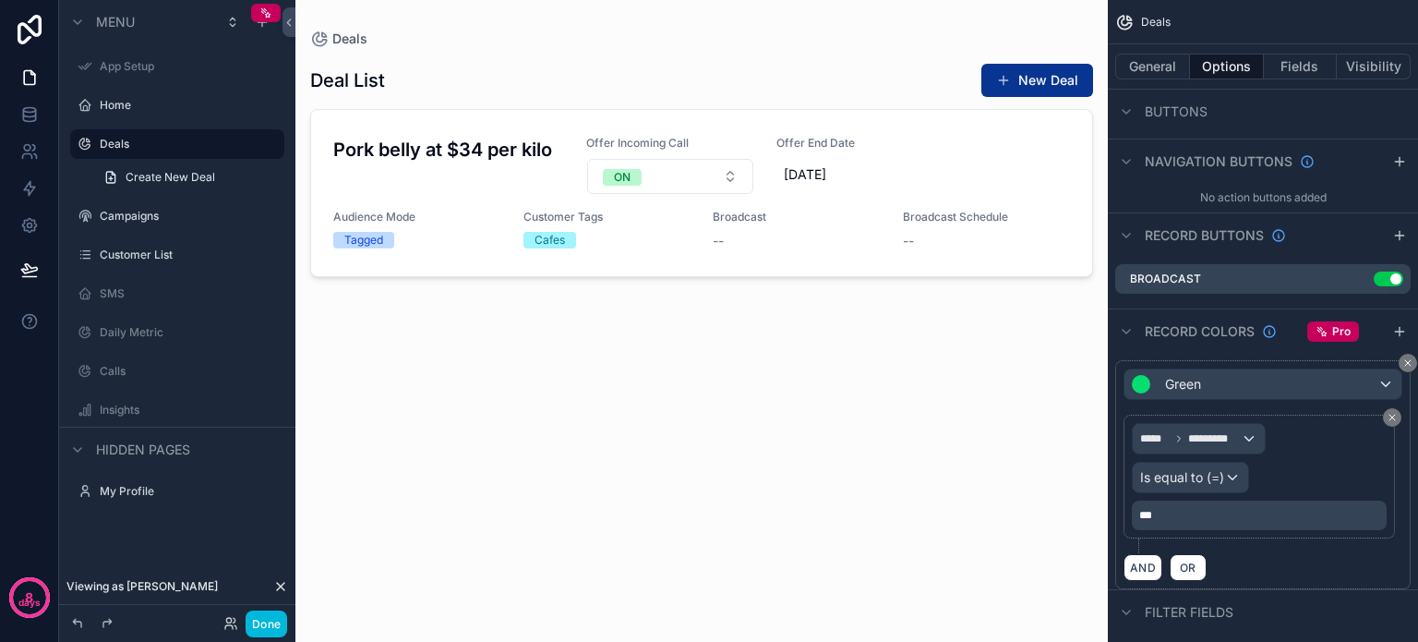
click at [0, 0] on icon "scrollable content" at bounding box center [0, 0] width 0 height 0
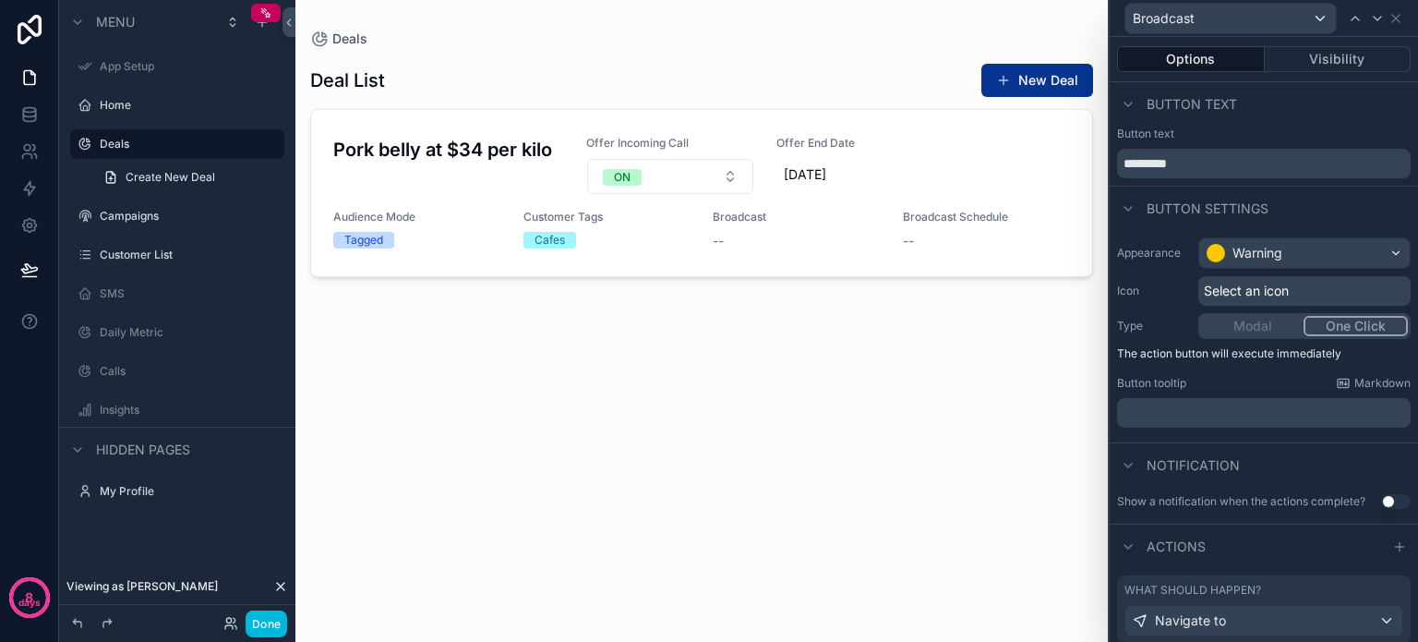
scroll to position [141, 0]
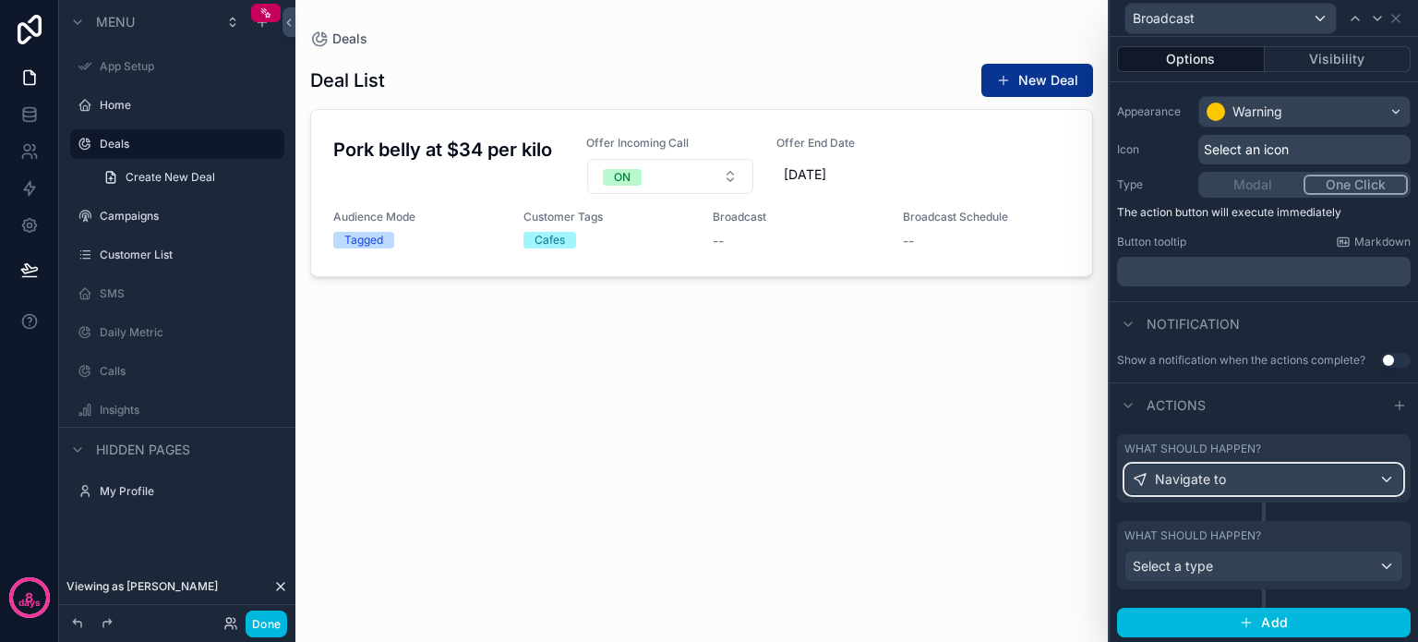
click at [1319, 480] on div "Navigate to" at bounding box center [1264, 480] width 277 height 30
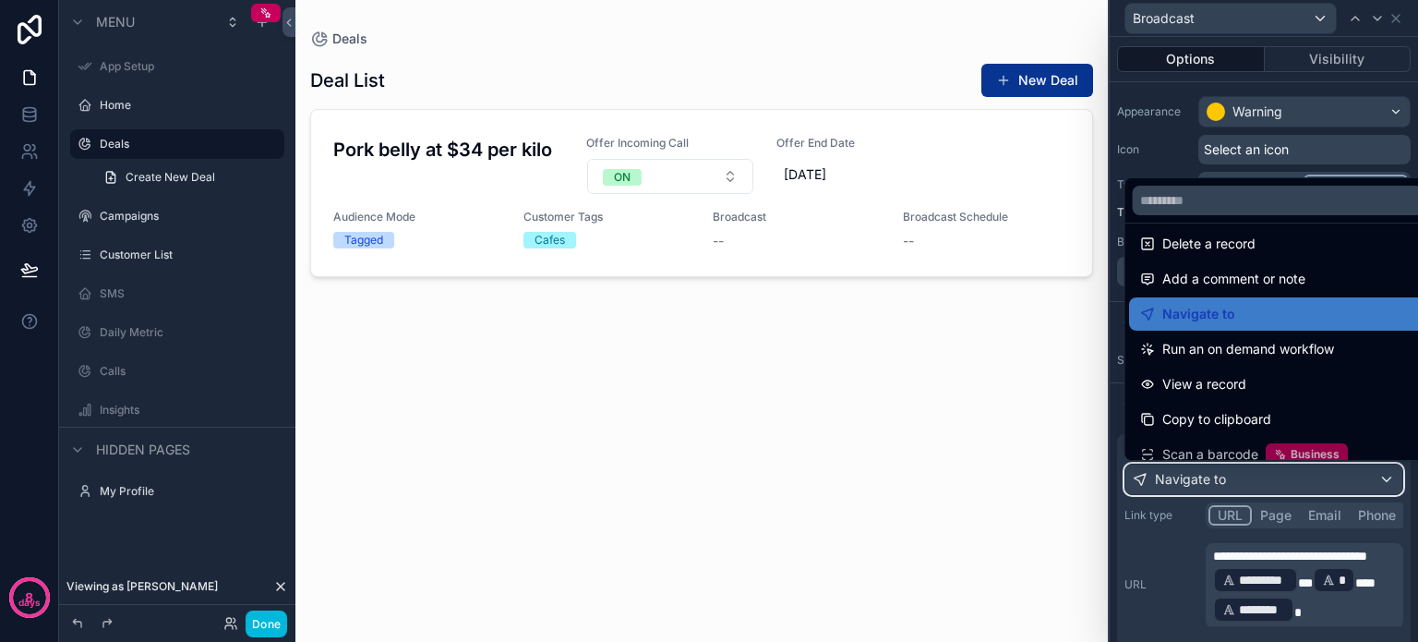
scroll to position [166, 0]
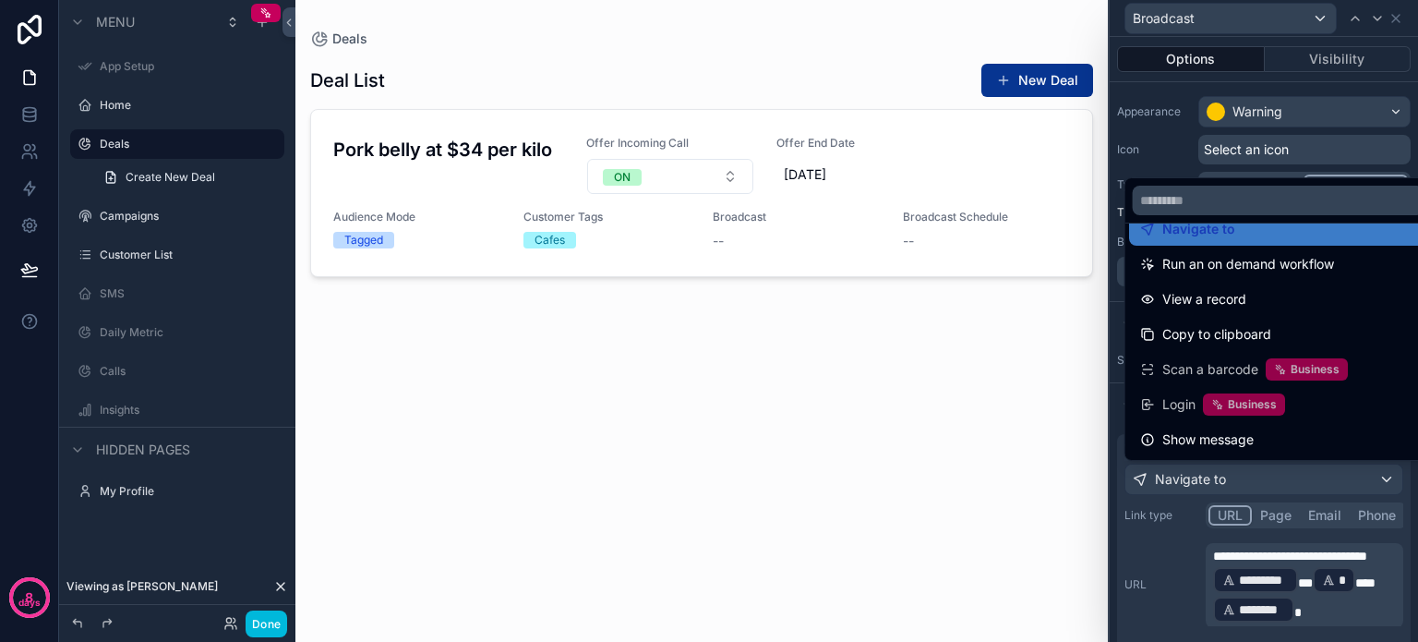
click at [1245, 575] on div at bounding box center [1264, 321] width 308 height 642
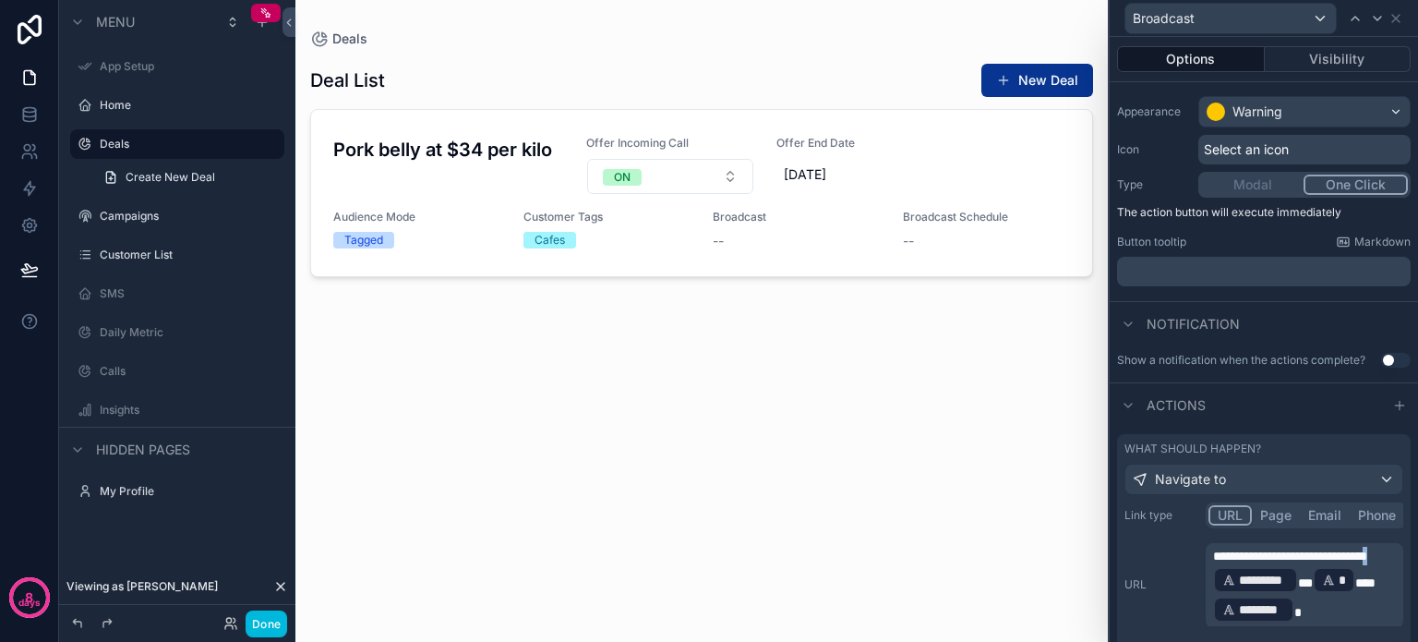
click at [1245, 562] on span "**********" at bounding box center [1290, 555] width 154 height 13
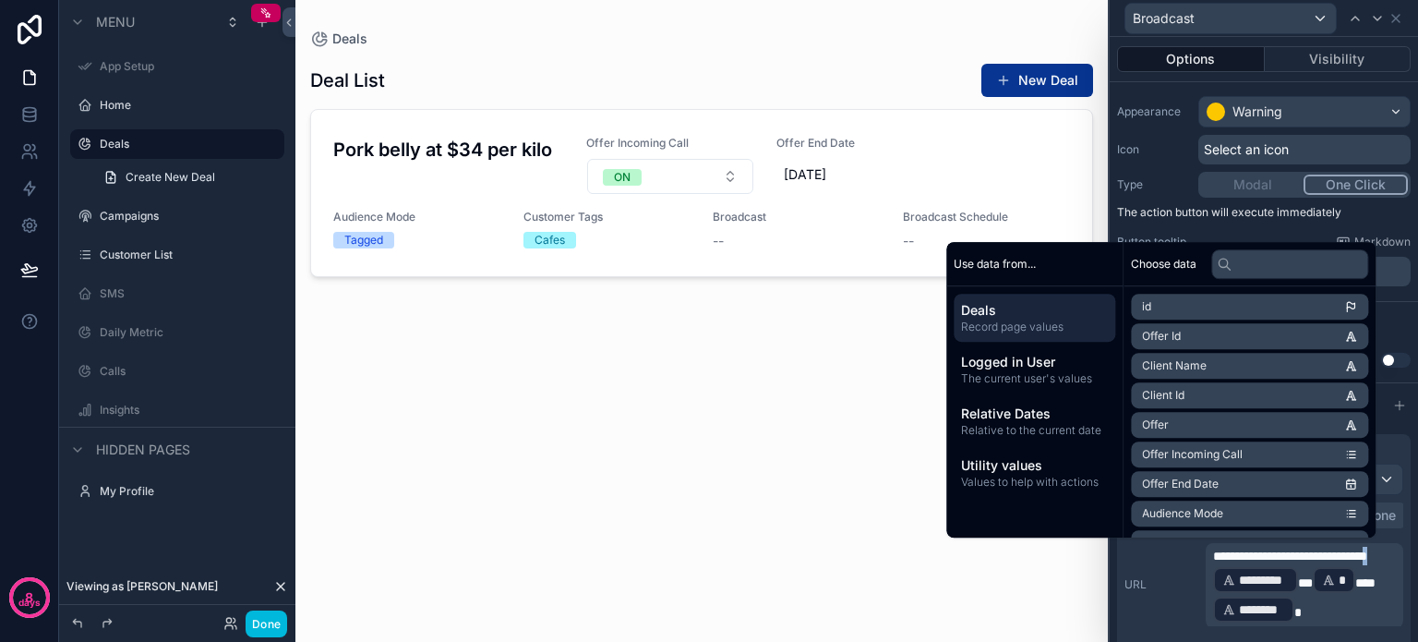
click at [1247, 562] on span "**********" at bounding box center [1290, 555] width 154 height 13
click at [1219, 562] on span "**********" at bounding box center [1297, 555] width 168 height 13
click at [1146, 610] on div "**********" at bounding box center [1264, 584] width 279 height 83
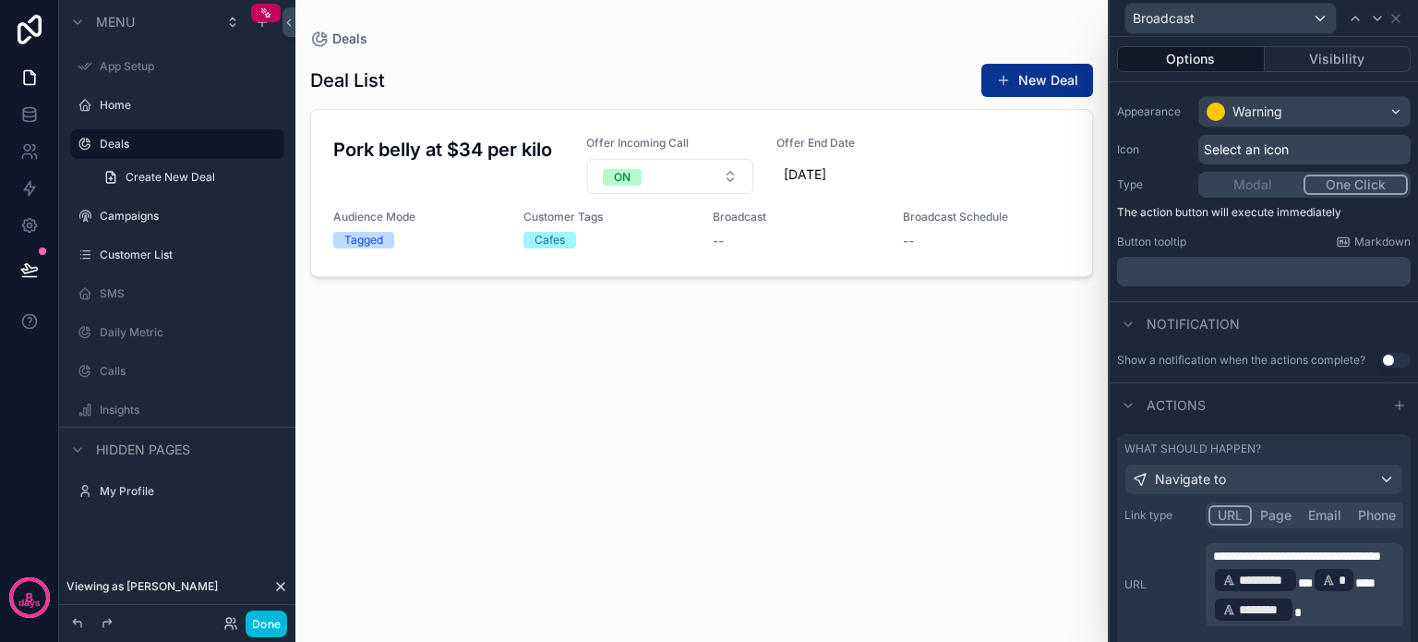
click at [258, 618] on button "Done" at bounding box center [267, 623] width 42 height 27
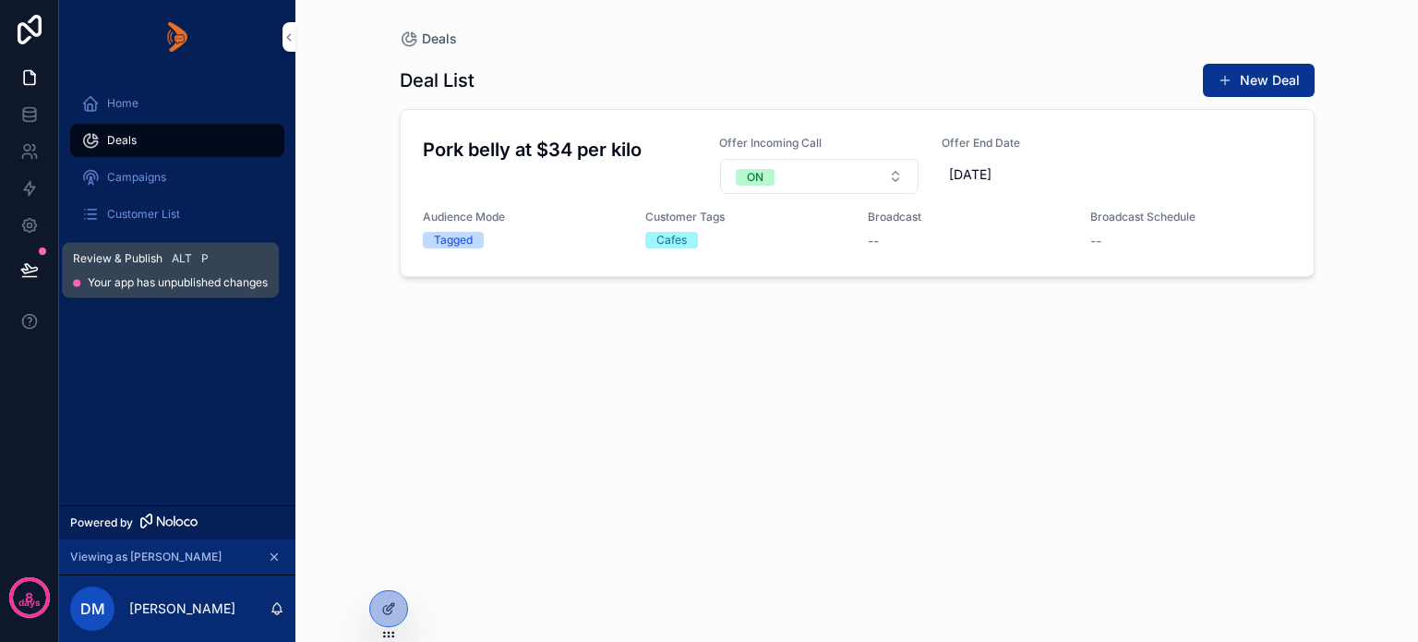
click at [37, 266] on icon at bounding box center [29, 269] width 18 height 18
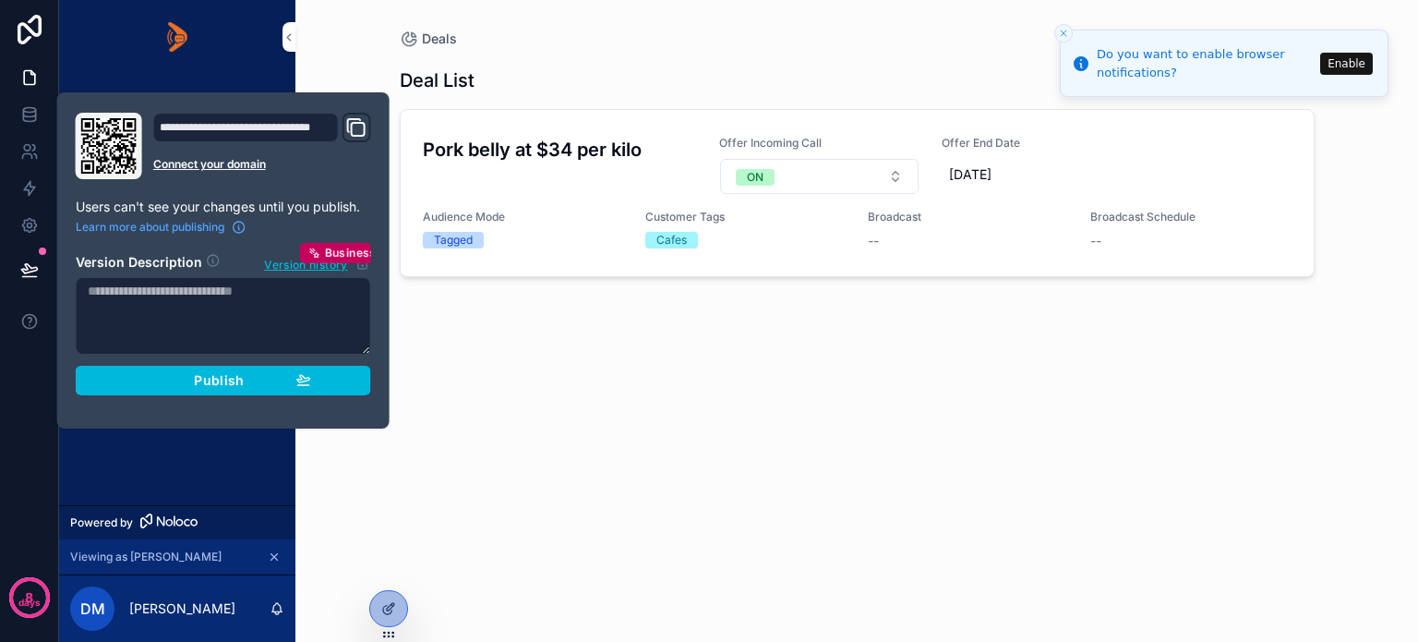
click at [162, 372] on div "Publish" at bounding box center [223, 380] width 175 height 17
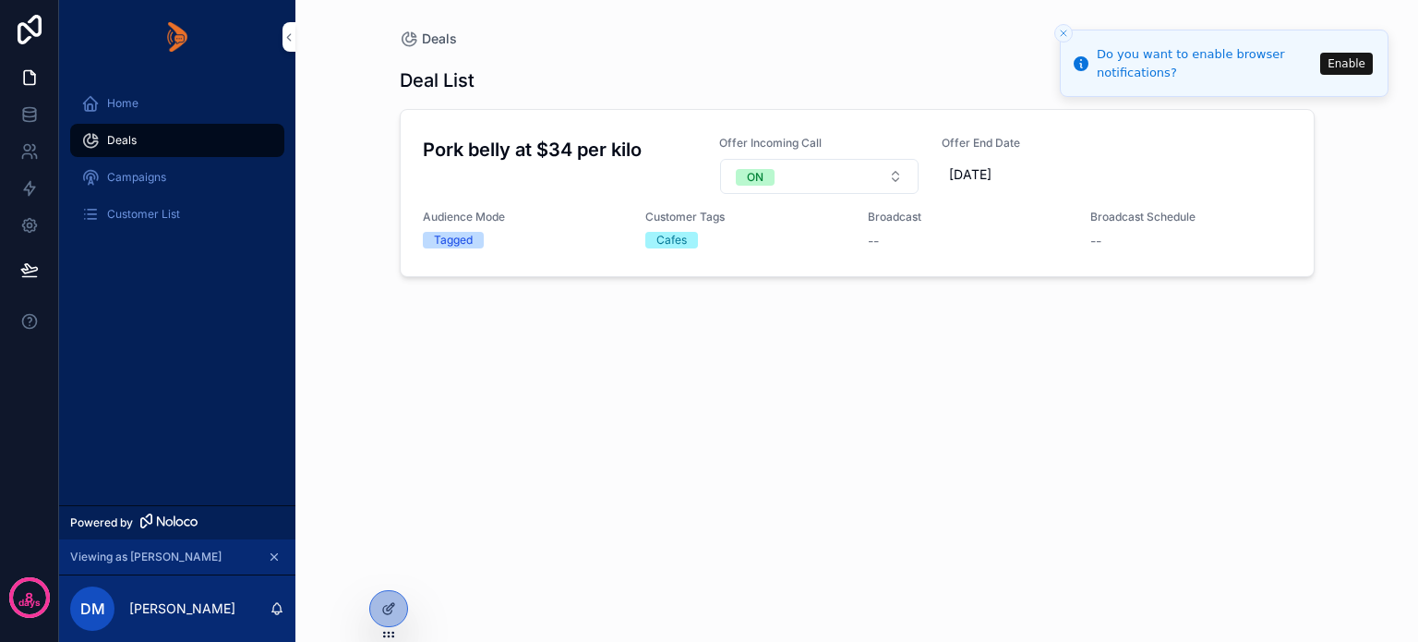
click at [172, 472] on div "Home Deals Campaigns Customer List" at bounding box center [177, 289] width 236 height 431
click at [0, 0] on span "Broadcast" at bounding box center [0, 0] width 0 height 0
